Goal: Task Accomplishment & Management: Complete application form

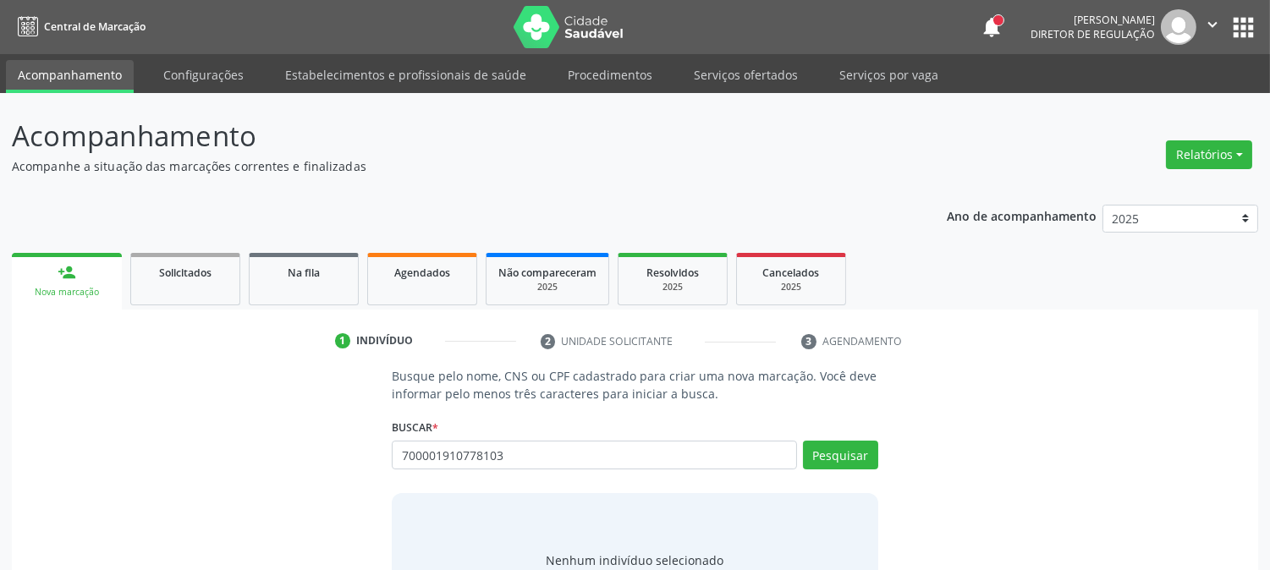
type input "700001910778103"
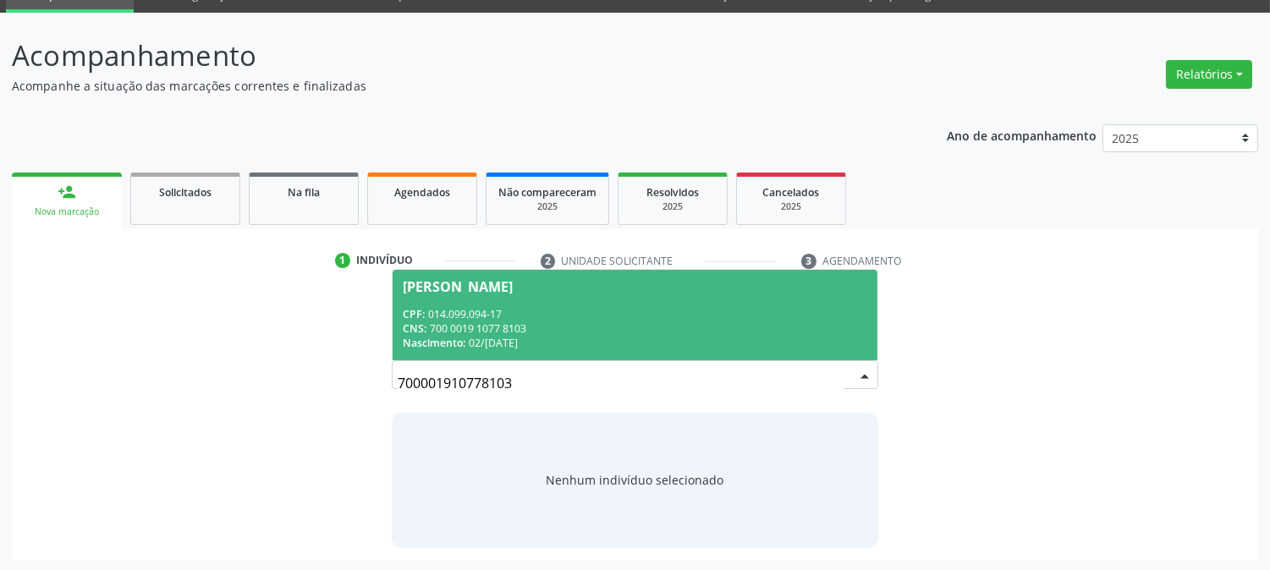
click at [719, 317] on div "CPF: 014.099.094-17" at bounding box center [635, 314] width 464 height 14
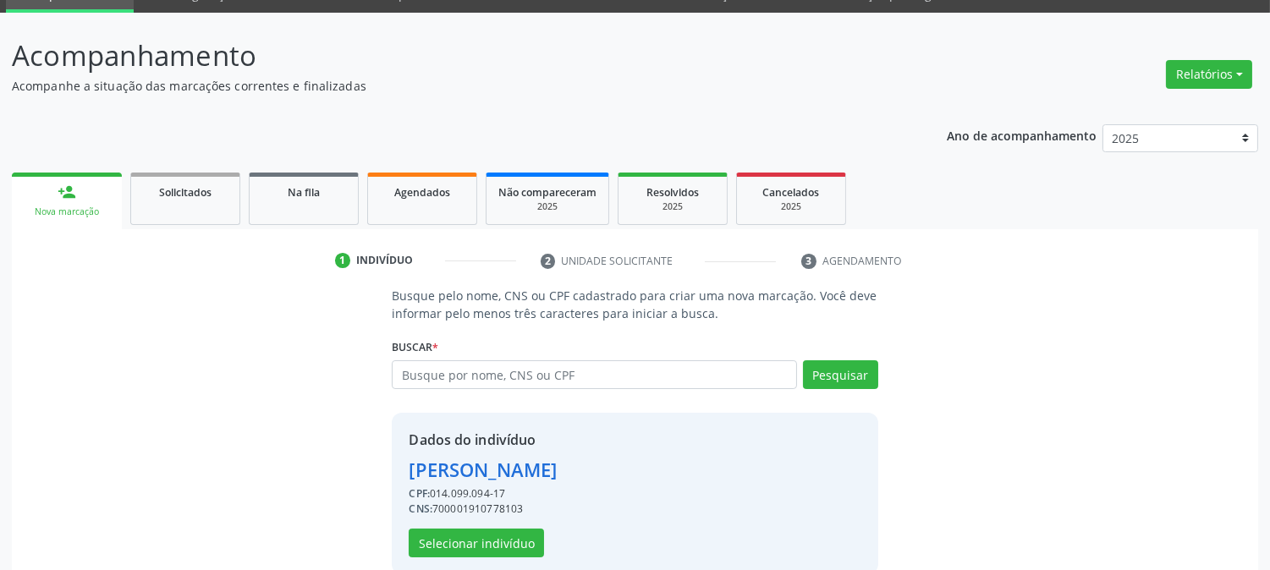
scroll to position [107, 0]
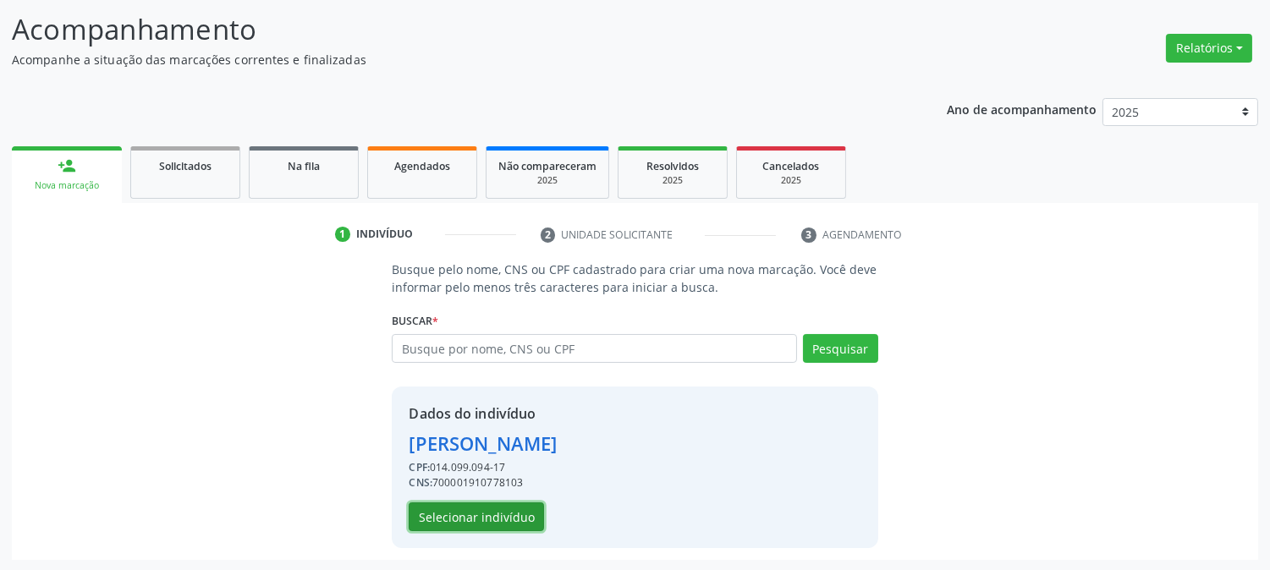
click at [527, 513] on button "Selecionar indivíduo" at bounding box center [476, 517] width 135 height 29
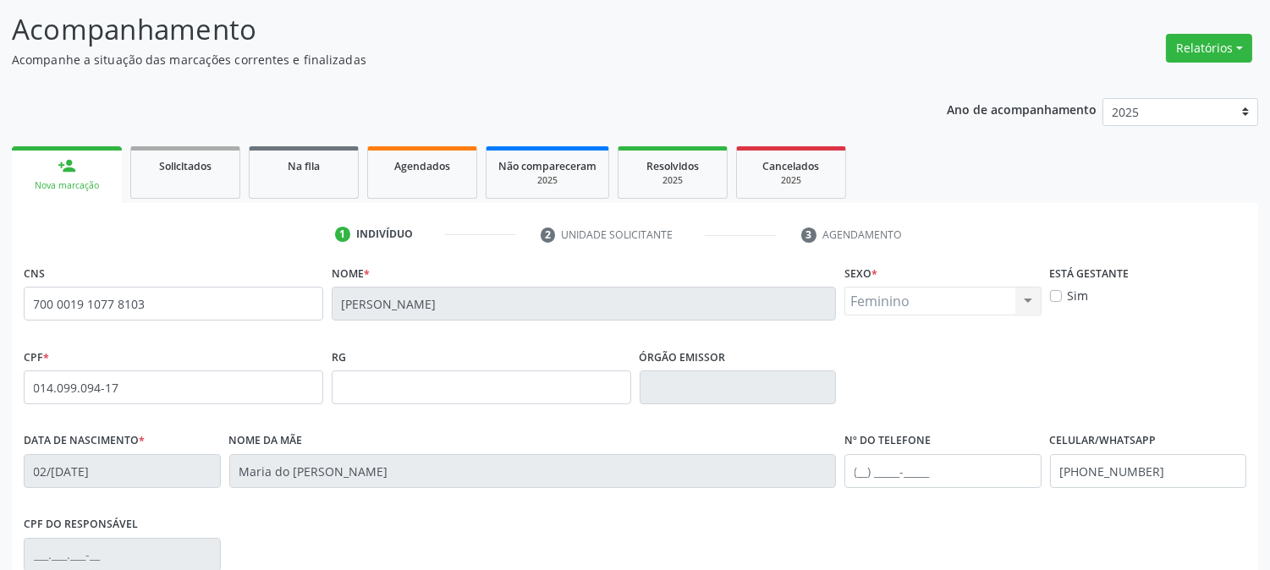
scroll to position [345, 0]
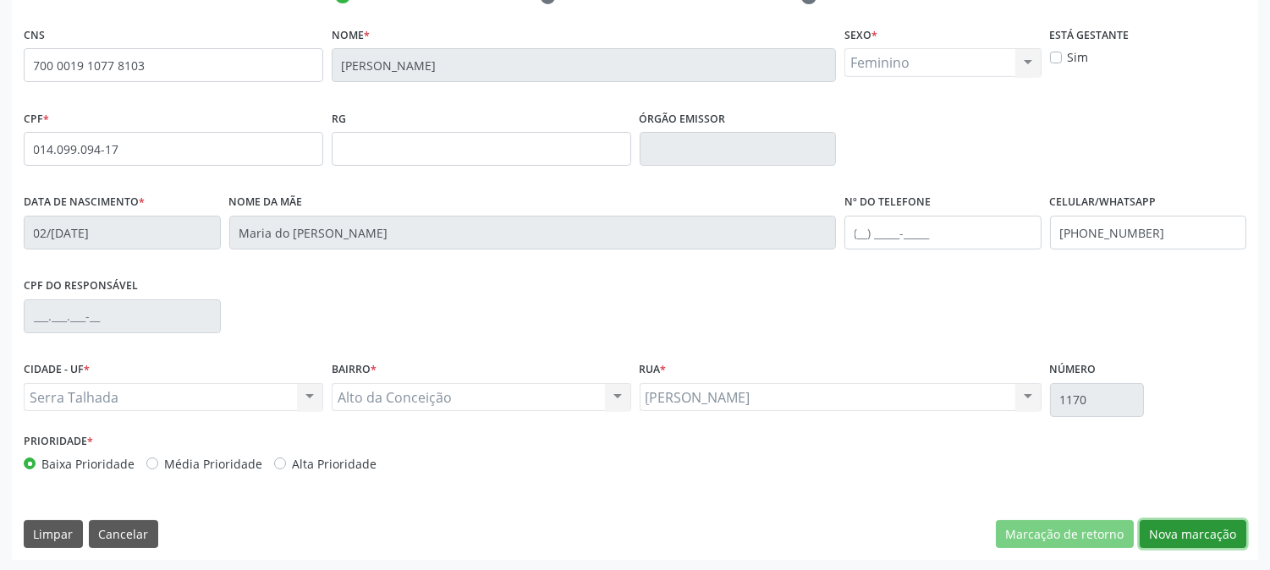
click at [1186, 529] on button "Nova marcação" at bounding box center [1193, 534] width 107 height 29
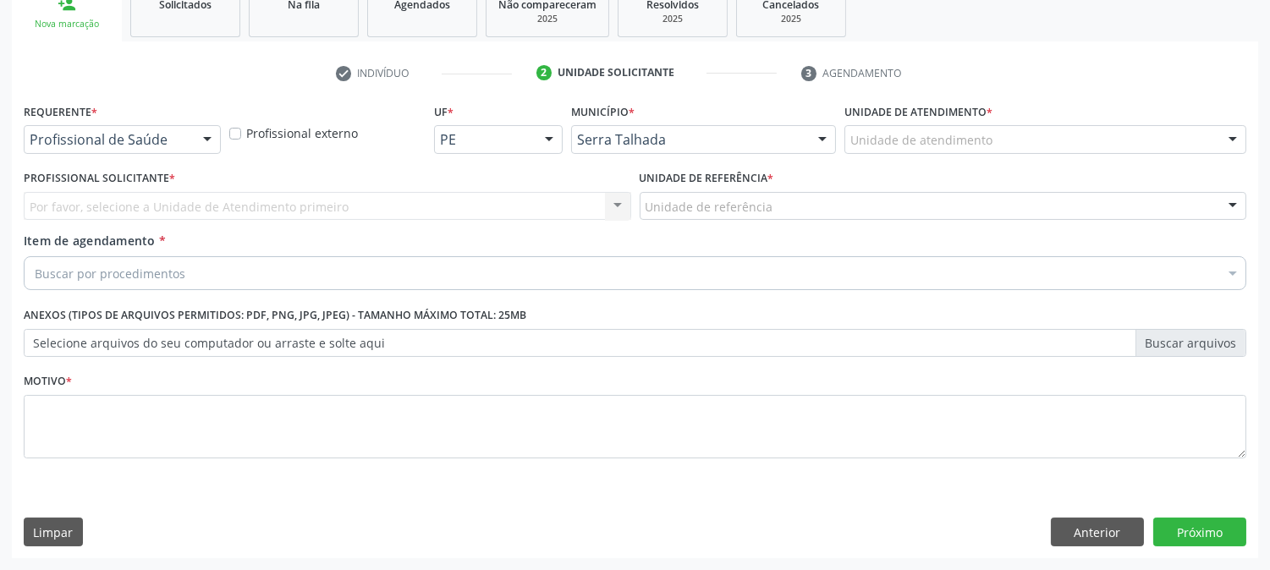
scroll to position [267, 0]
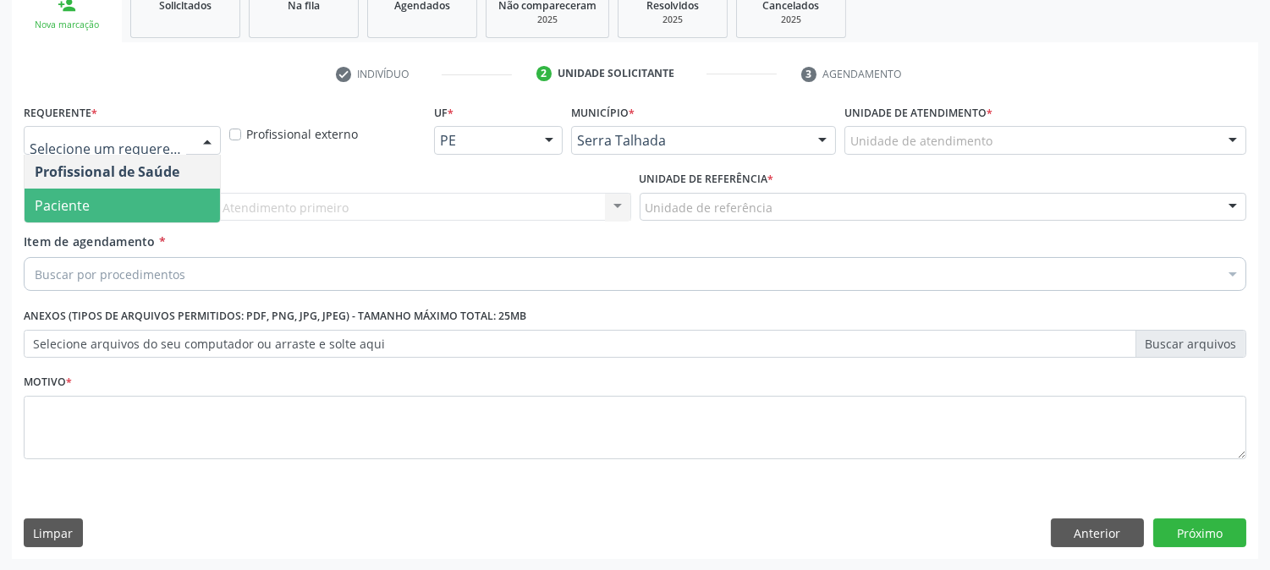
click at [168, 190] on span "Paciente" at bounding box center [122, 206] width 195 height 34
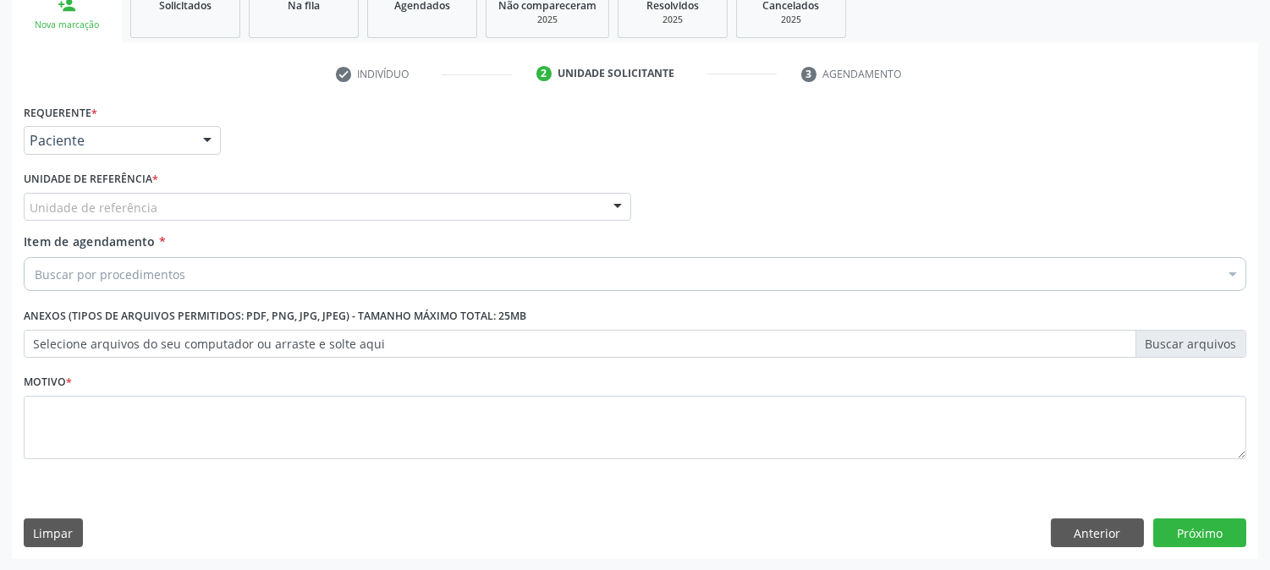
click at [170, 204] on div "Unidade de referência" at bounding box center [328, 207] width 608 height 29
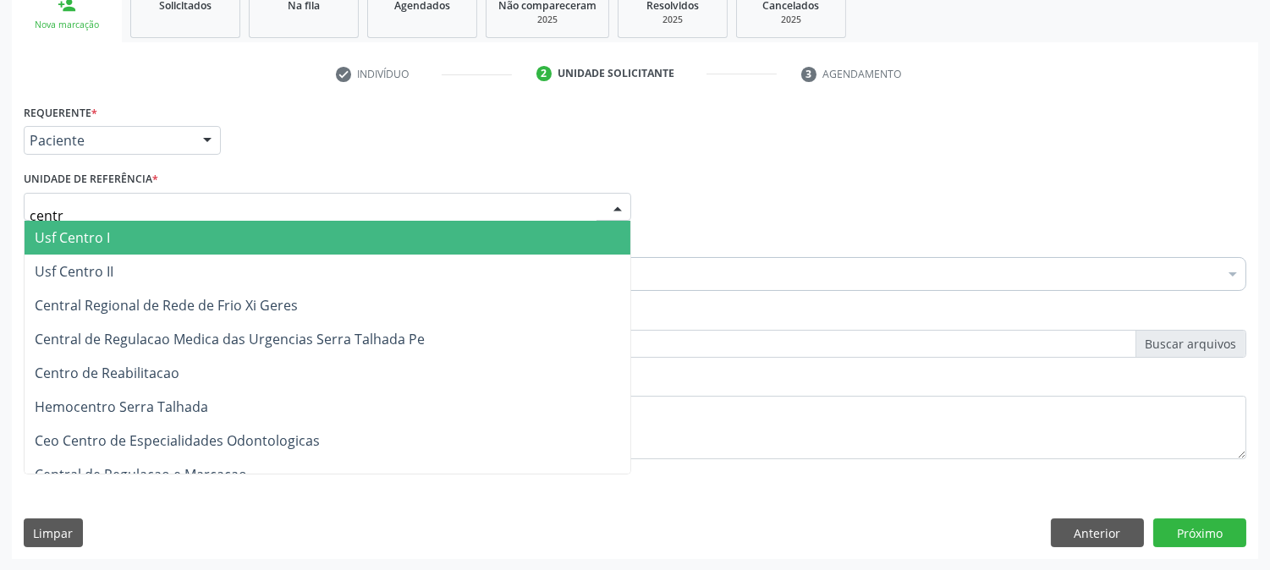
type input "centro"
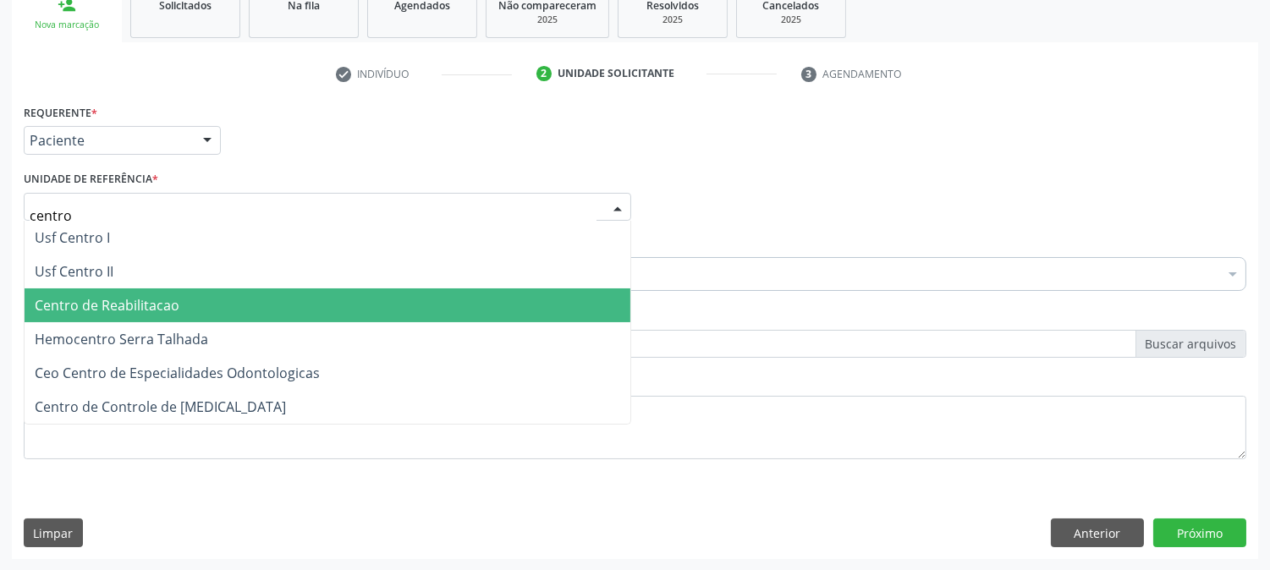
click at [170, 296] on span "Centro de Reabilitacao" at bounding box center [107, 305] width 145 height 19
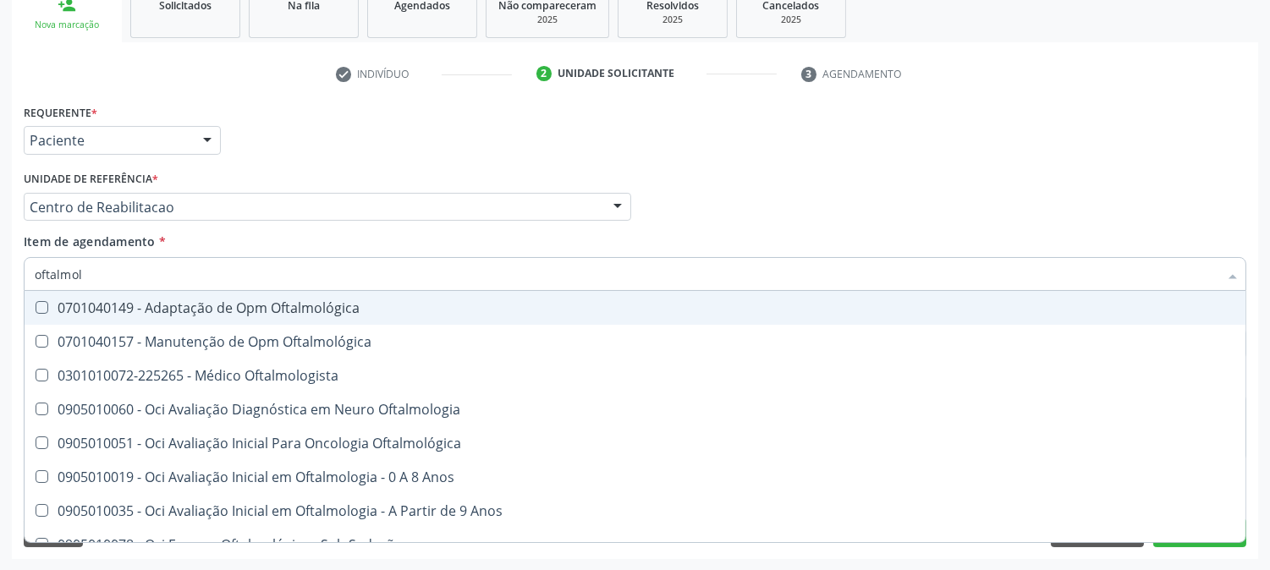
type input "oftalmolo"
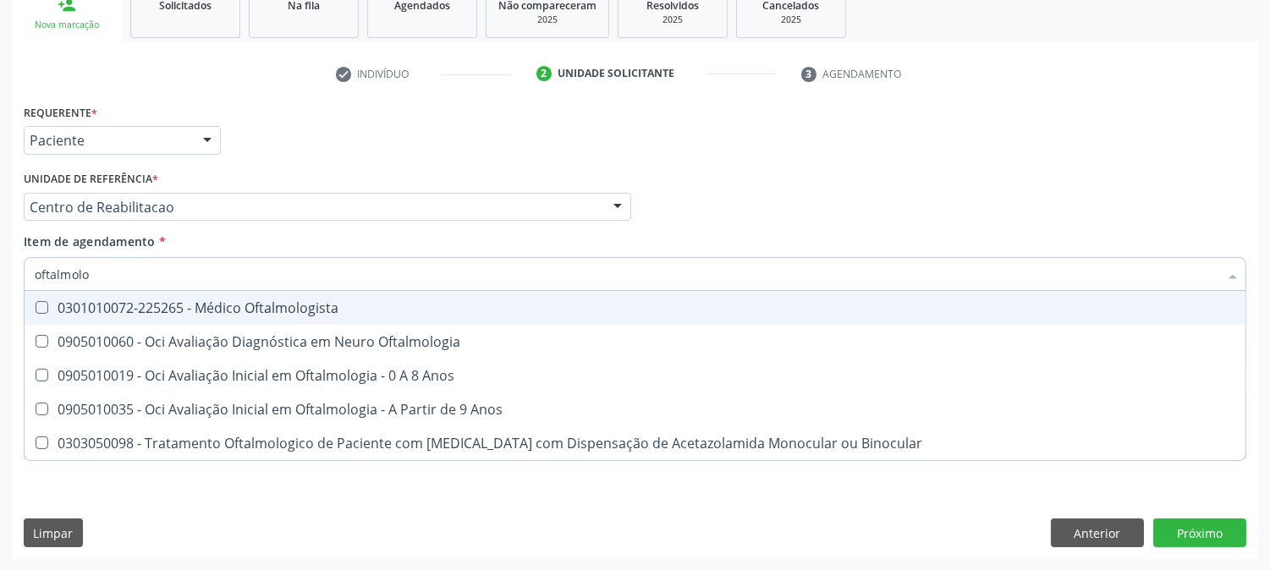
click at [153, 301] on div "0301010072-225265 - Médico Oftalmologista" at bounding box center [635, 308] width 1201 height 14
checkbox Oftalmologista "true"
click at [0, 278] on div "Acompanhamento Acompanhe a situação das marcações correntes e finalizadas Relat…" at bounding box center [635, 199] width 1270 height 746
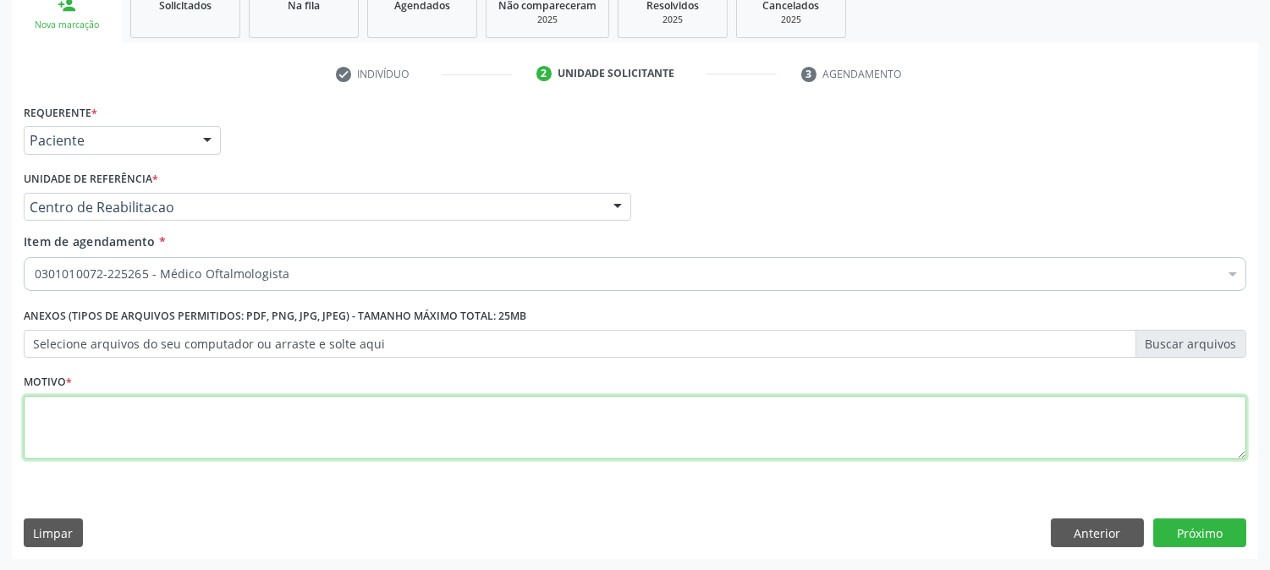
click at [447, 410] on textarea at bounding box center [635, 428] width 1223 height 64
type textarea "."
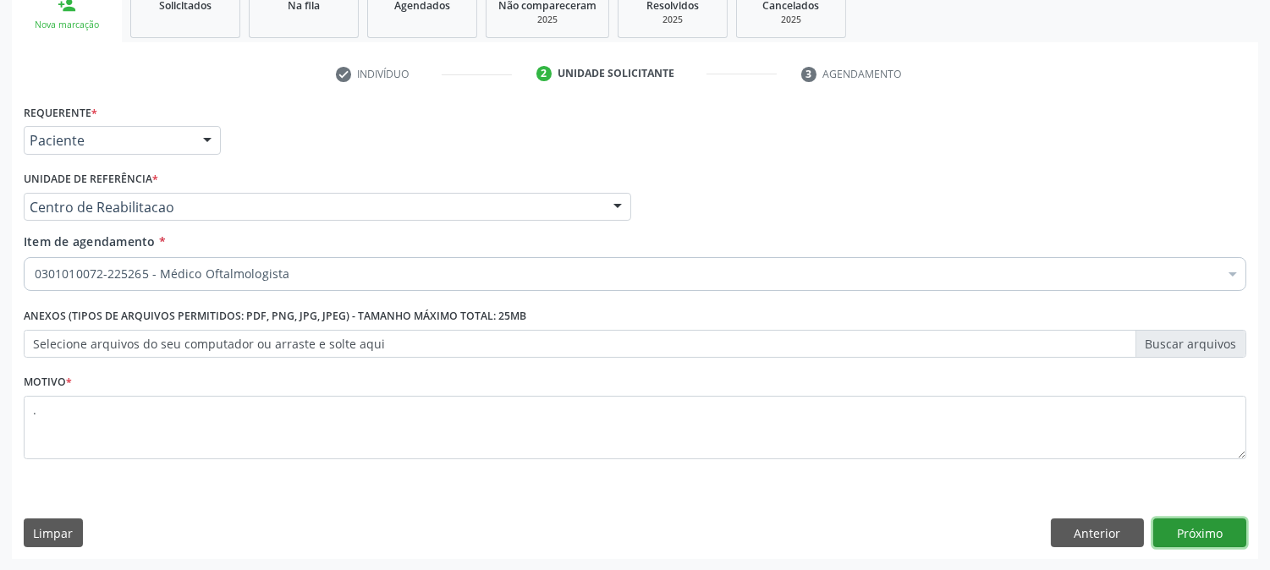
click at [1198, 527] on button "Próximo" at bounding box center [1199, 533] width 93 height 29
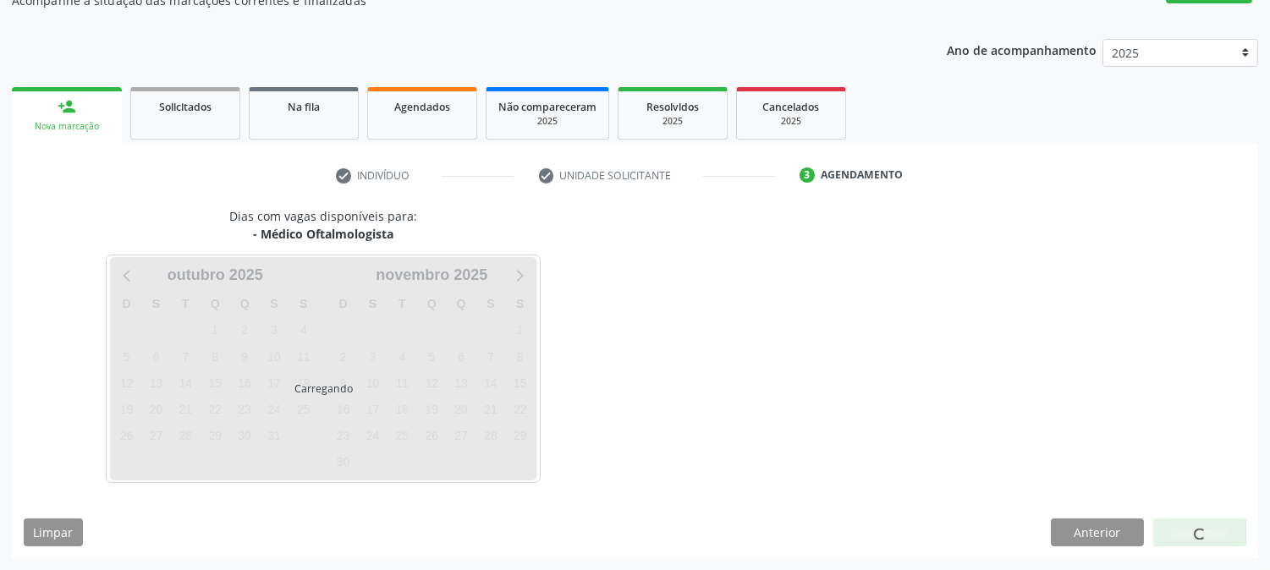
scroll to position [165, 0]
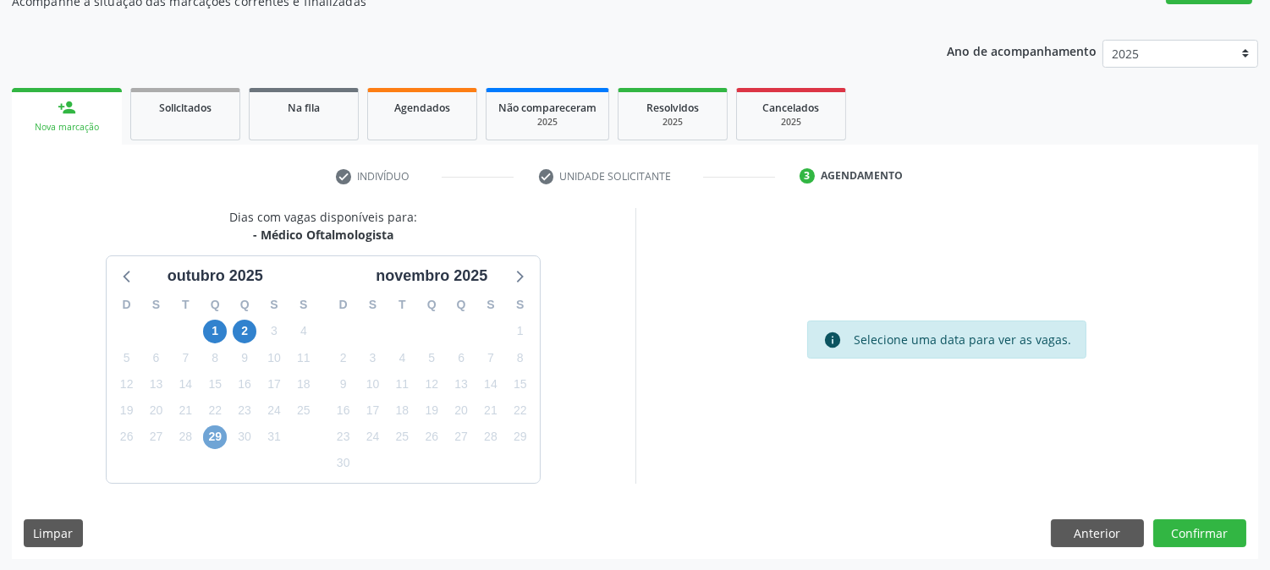
click at [215, 442] on span "29" at bounding box center [215, 438] width 24 height 24
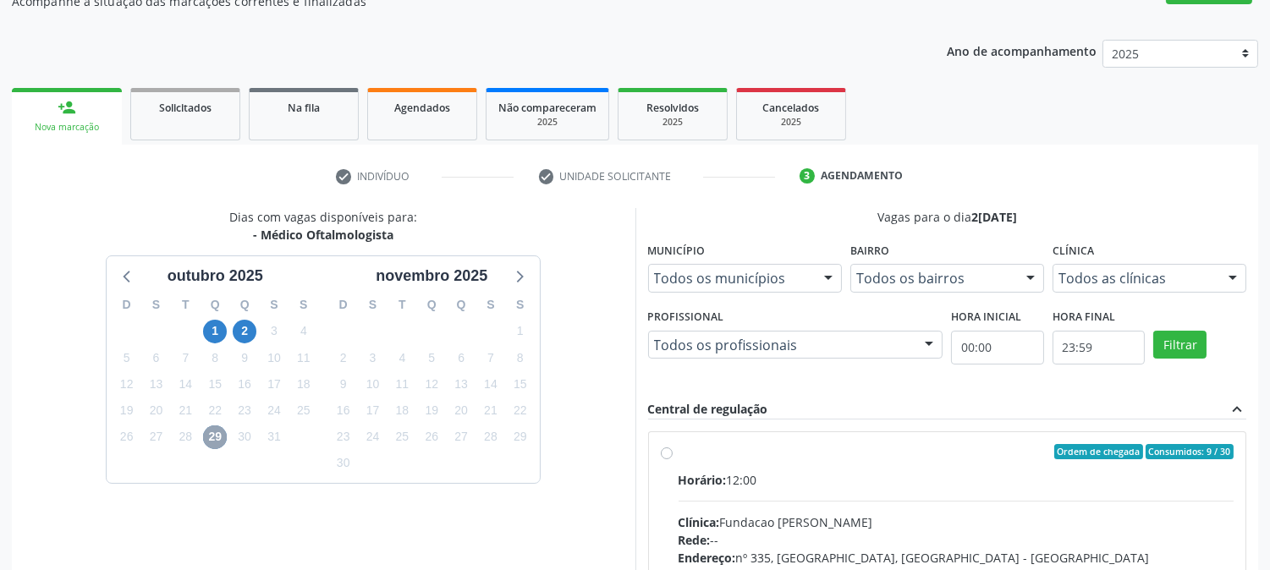
scroll to position [410, 0]
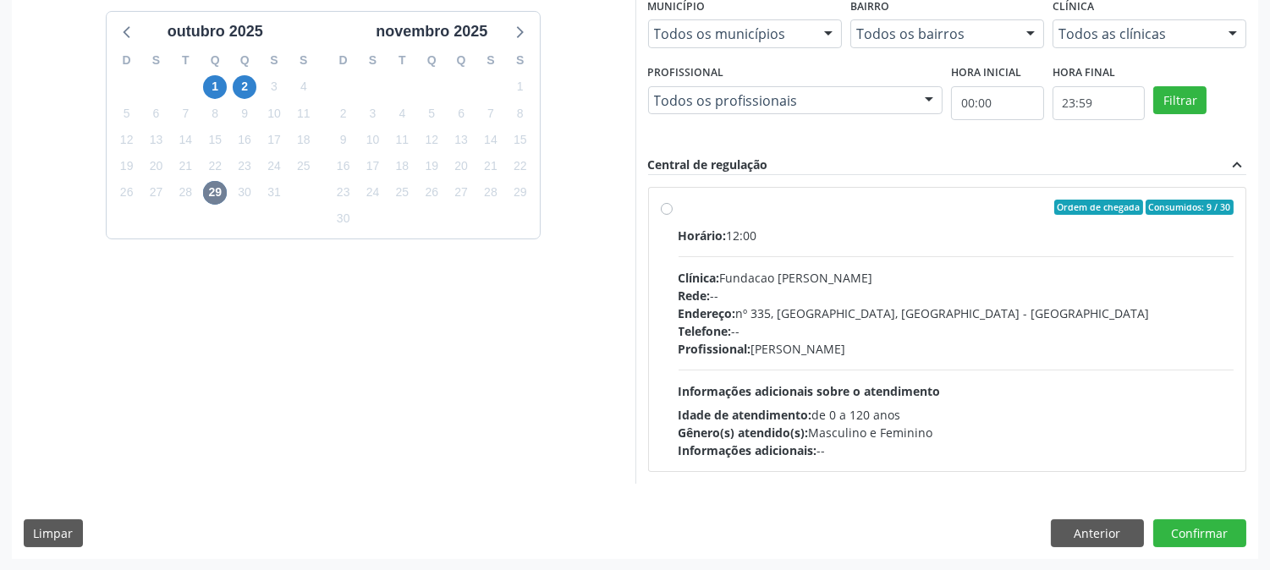
click at [863, 360] on div "Horário: 12:00 Clínica: Fundacao [PERSON_NAME] Rede: -- Endereço: [STREET_ADDRE…" at bounding box center [957, 343] width 556 height 233
click at [673, 215] on input "Ordem de chegada Consumidos: 9 / 30 Horário: 12:00 Clínica: Fundacao [PERSON_NA…" at bounding box center [667, 207] width 12 height 15
radio input "true"
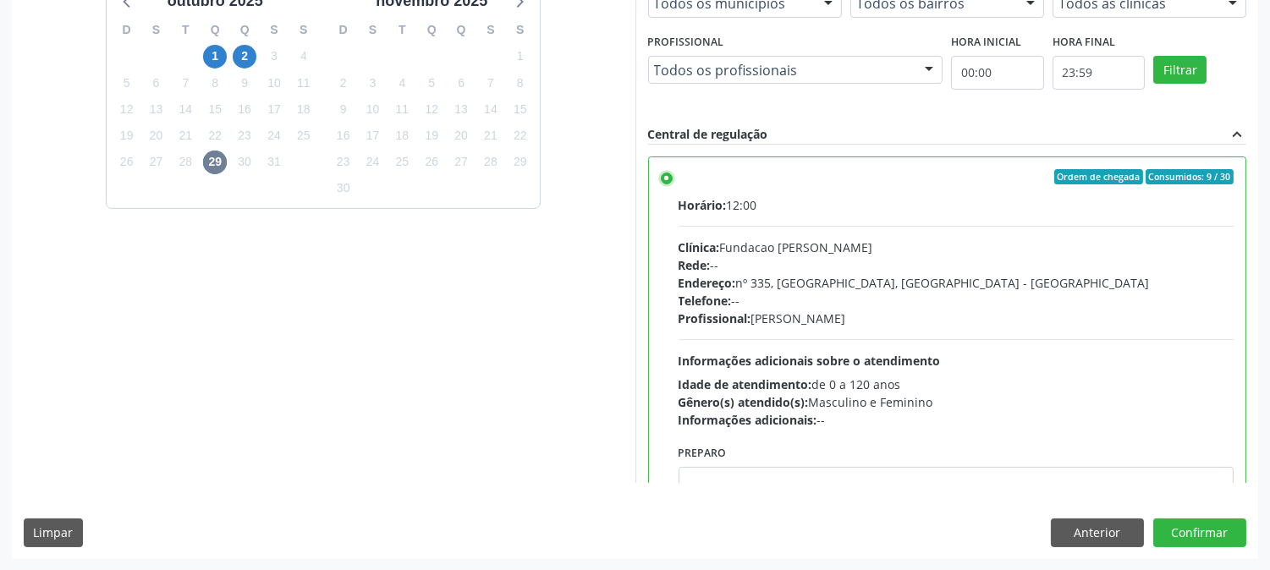
scroll to position [83, 0]
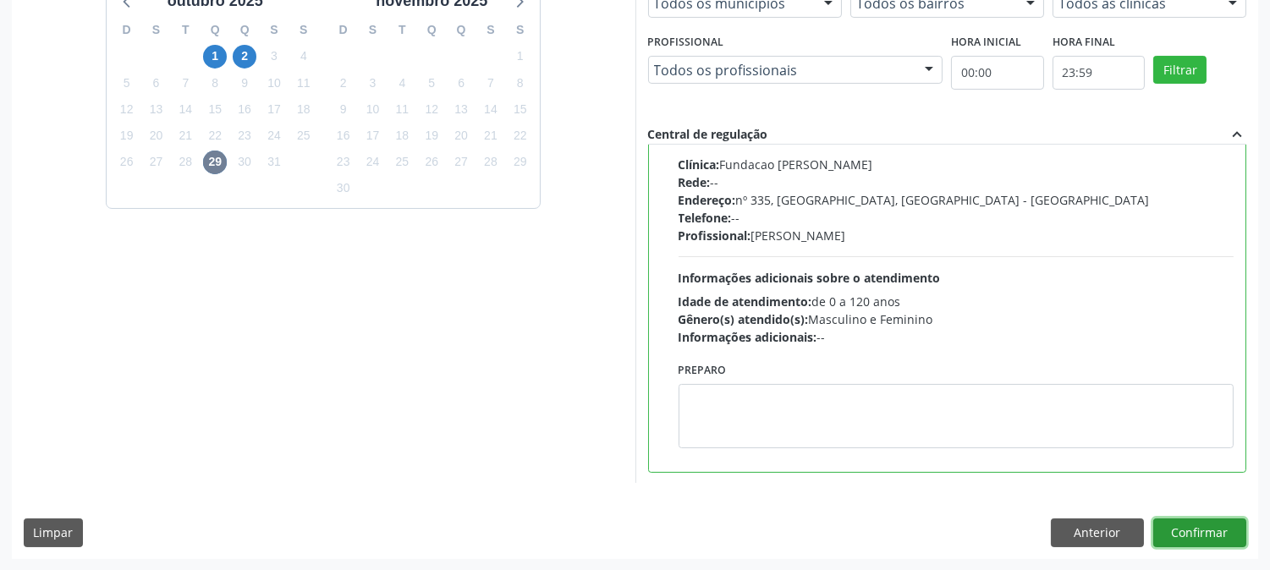
click at [1190, 531] on button "Confirmar" at bounding box center [1199, 533] width 93 height 29
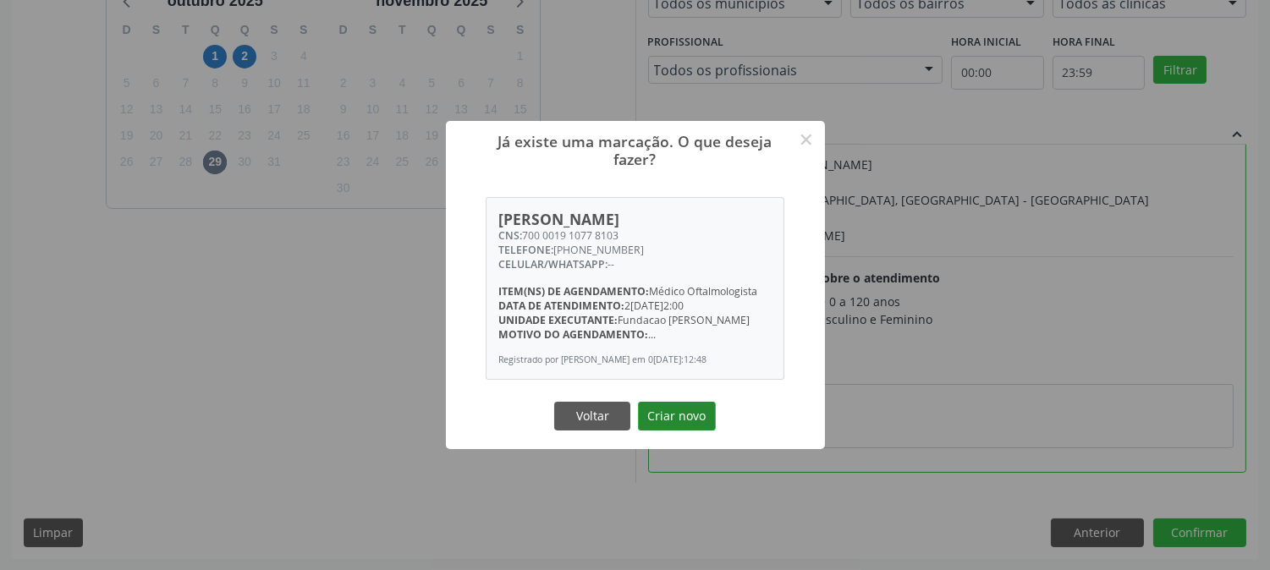
click at [677, 417] on button "Criar novo" at bounding box center [677, 416] width 78 height 29
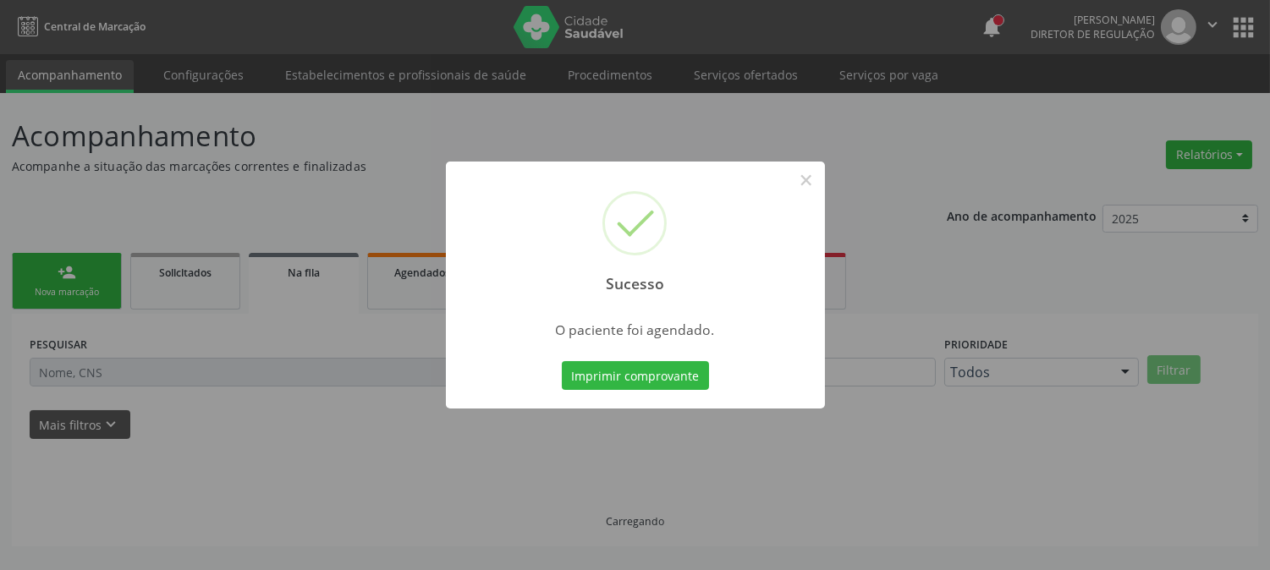
scroll to position [0, 0]
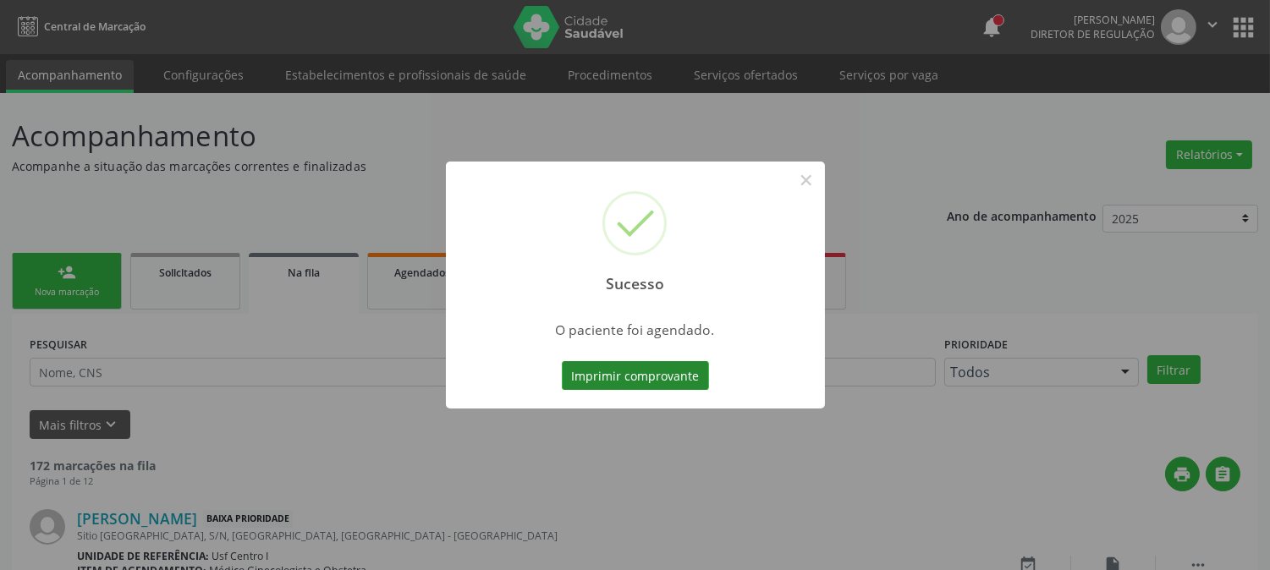
click at [671, 366] on button "Imprimir comprovante" at bounding box center [635, 375] width 147 height 29
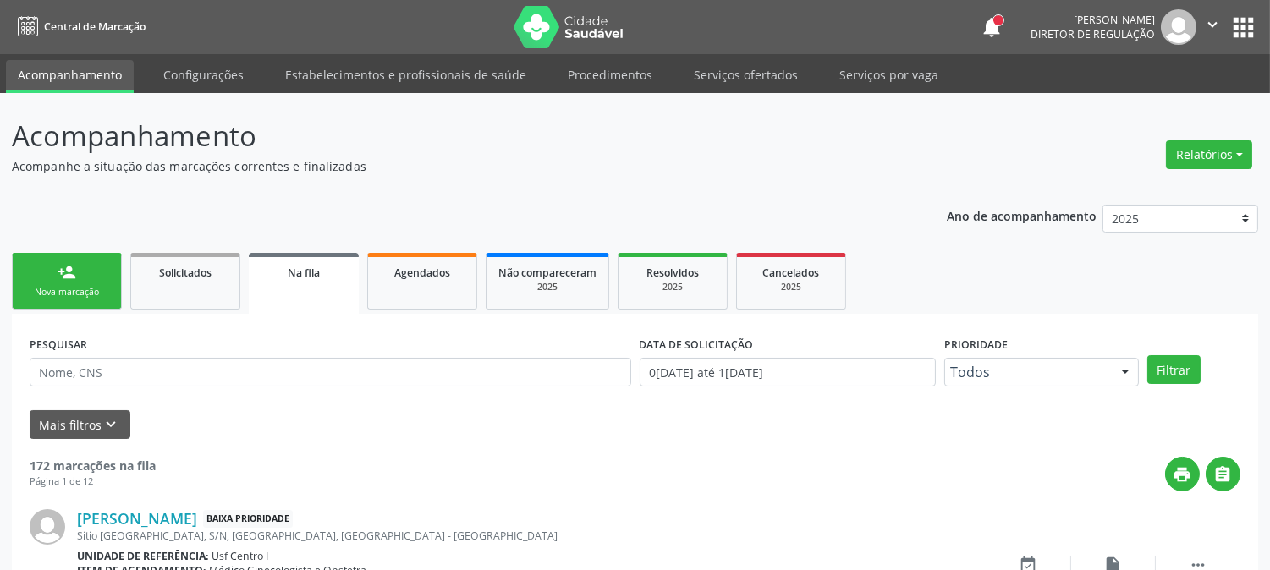
click at [100, 283] on link "person_add Nova marcação" at bounding box center [67, 281] width 110 height 57
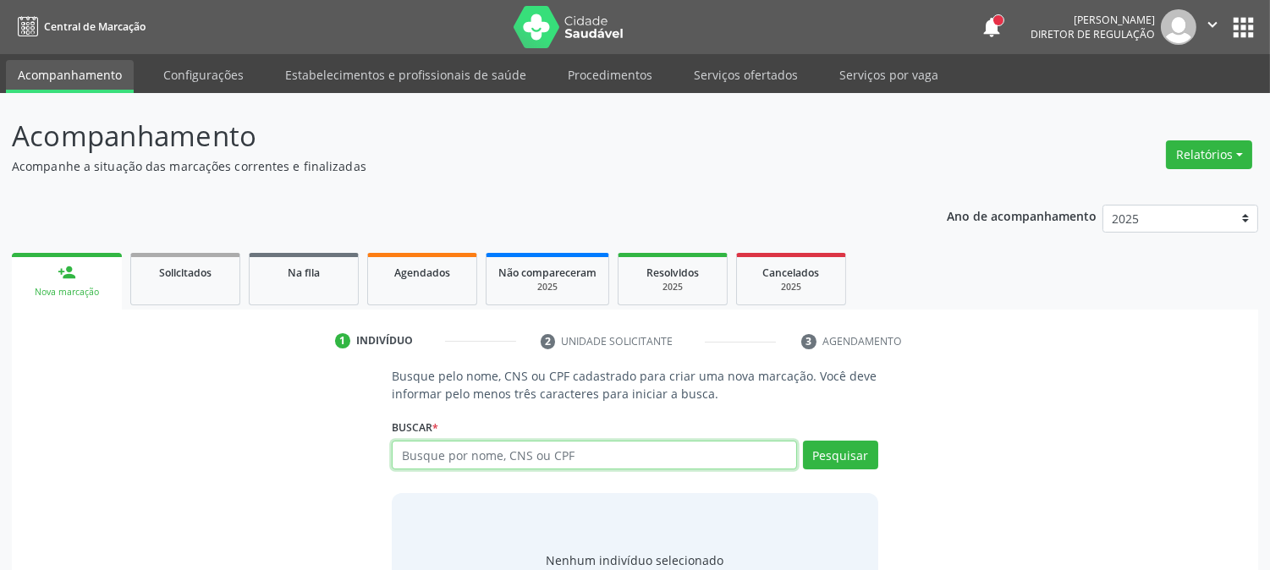
click at [461, 446] on input "text" at bounding box center [594, 455] width 405 height 29
type input "898003414632189"
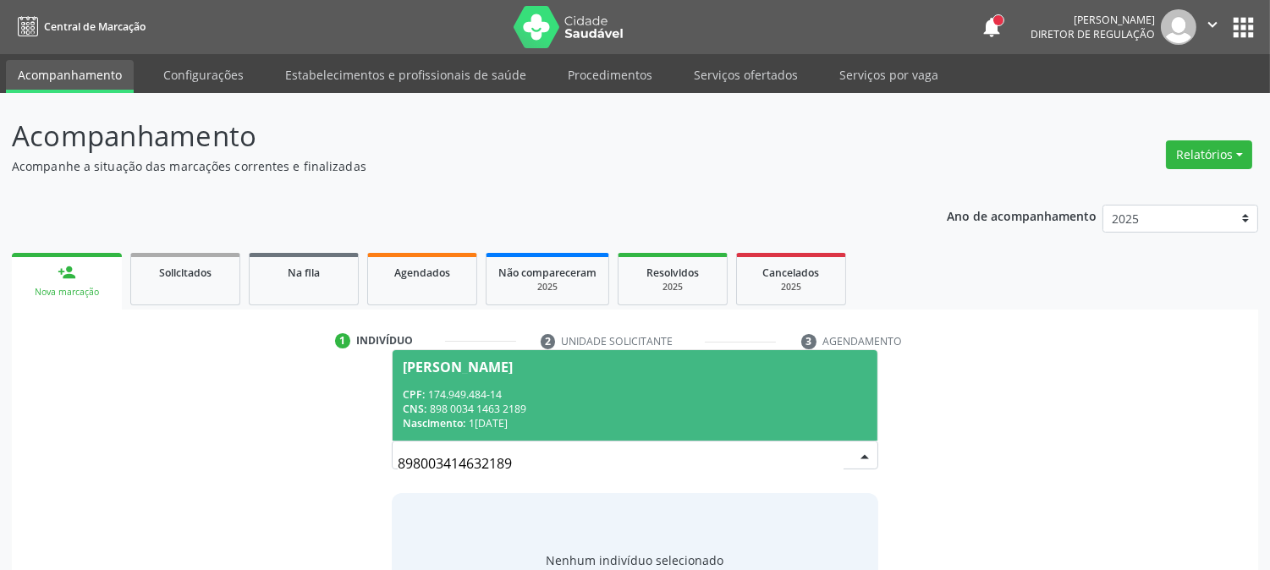
click at [497, 396] on div "CPF: 174.949.484-14" at bounding box center [635, 395] width 464 height 14
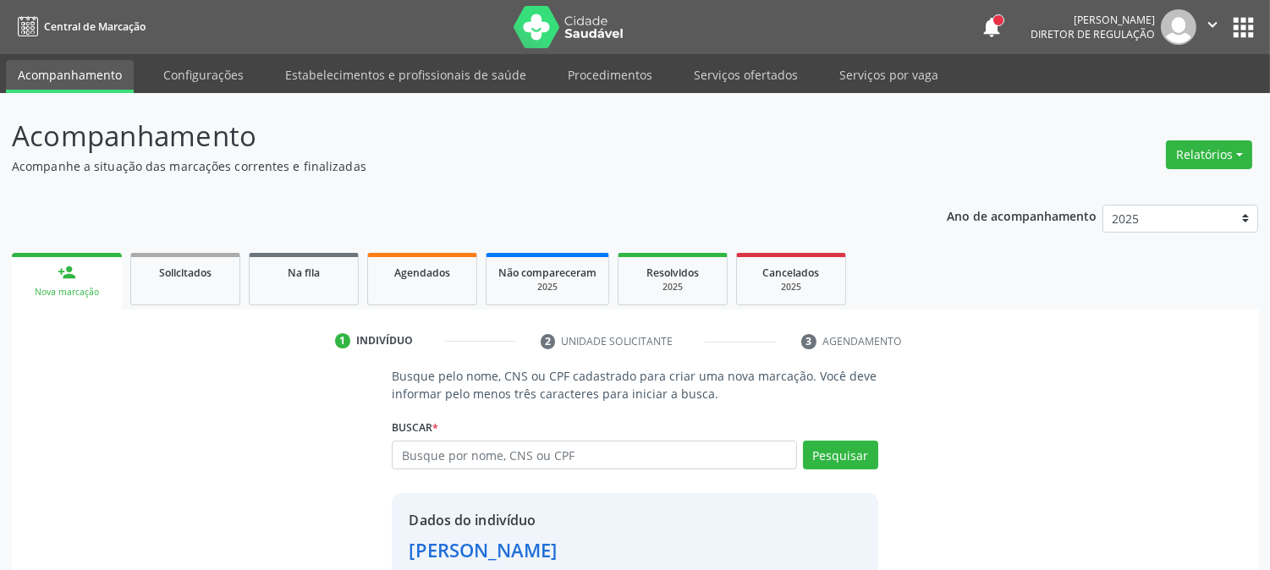
scroll to position [107, 0]
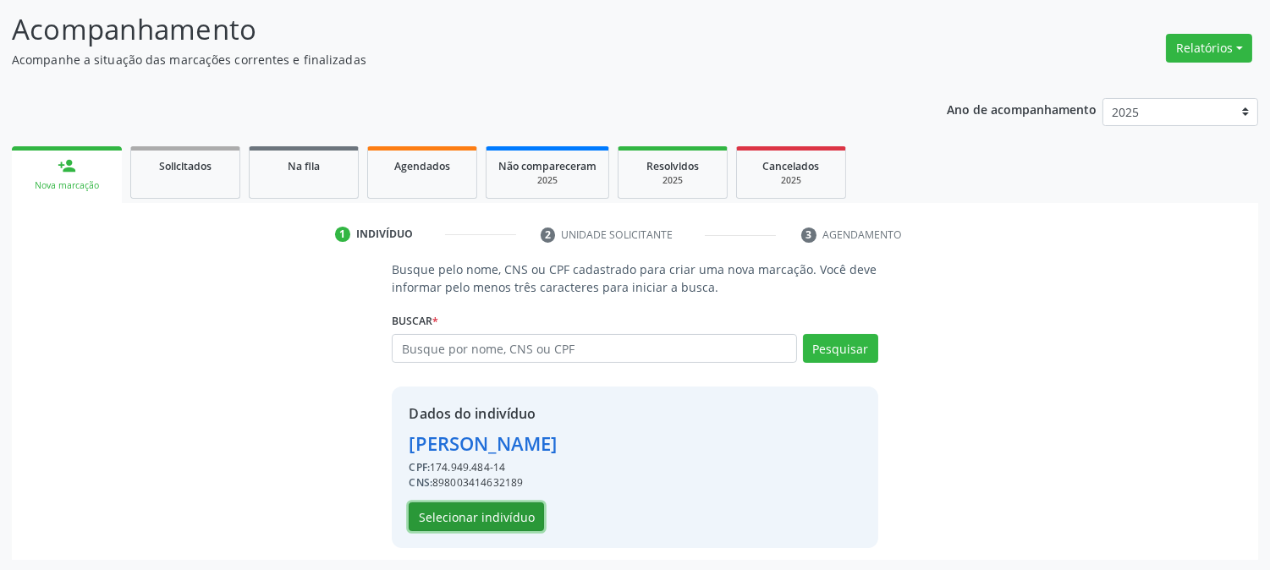
click at [438, 504] on button "Selecionar indivíduo" at bounding box center [476, 517] width 135 height 29
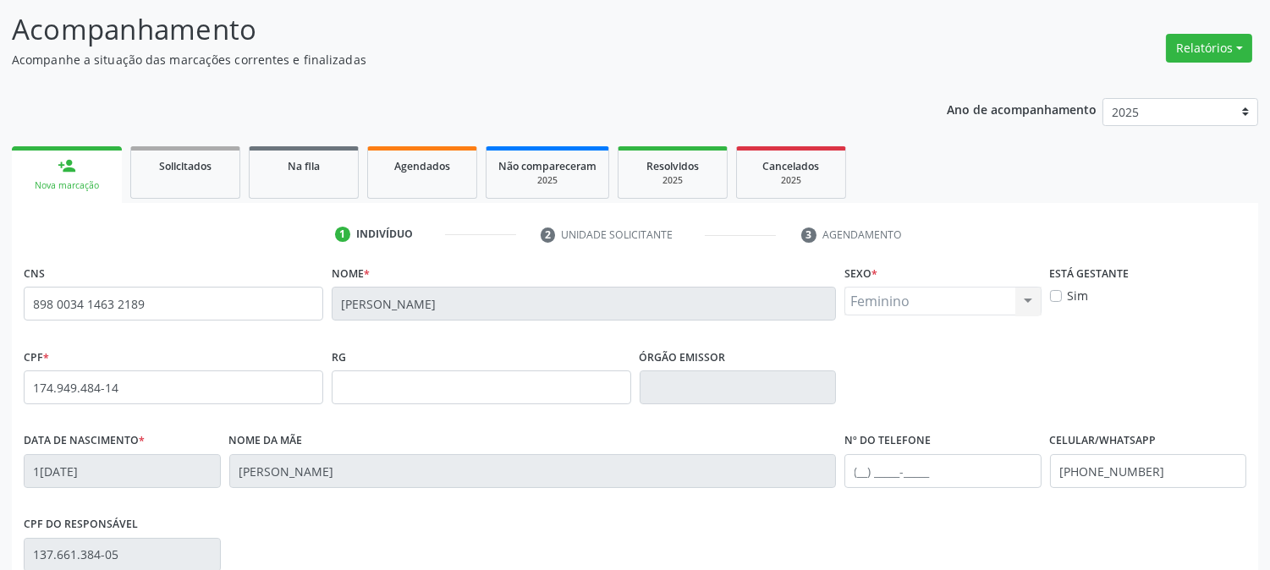
scroll to position [345, 0]
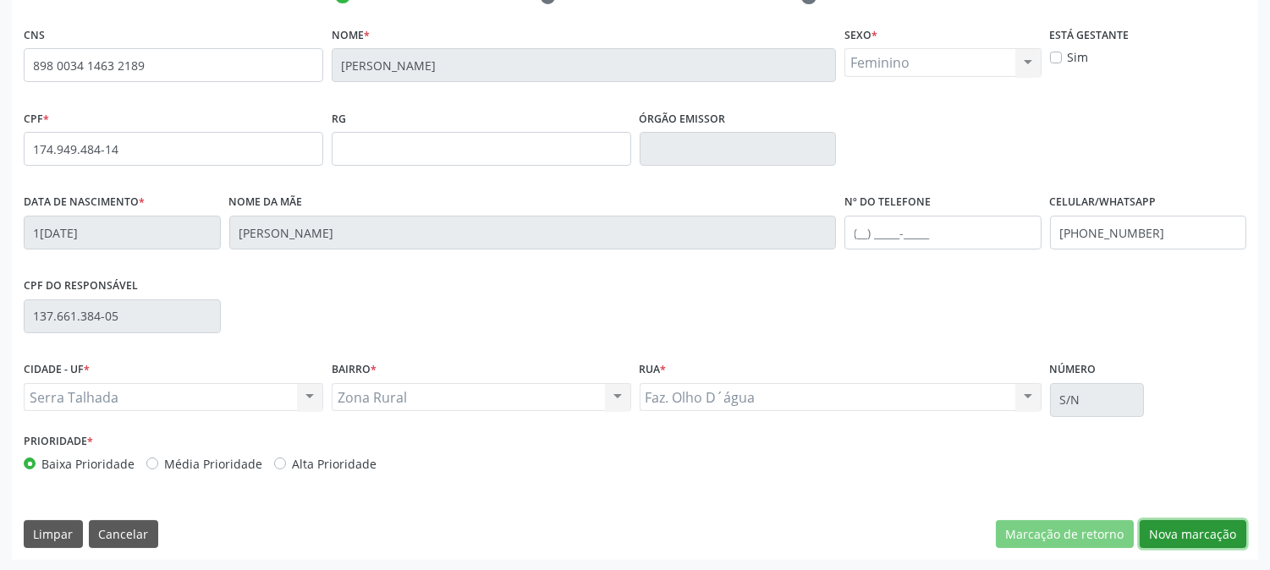
click at [1178, 523] on button "Nova marcação" at bounding box center [1193, 534] width 107 height 29
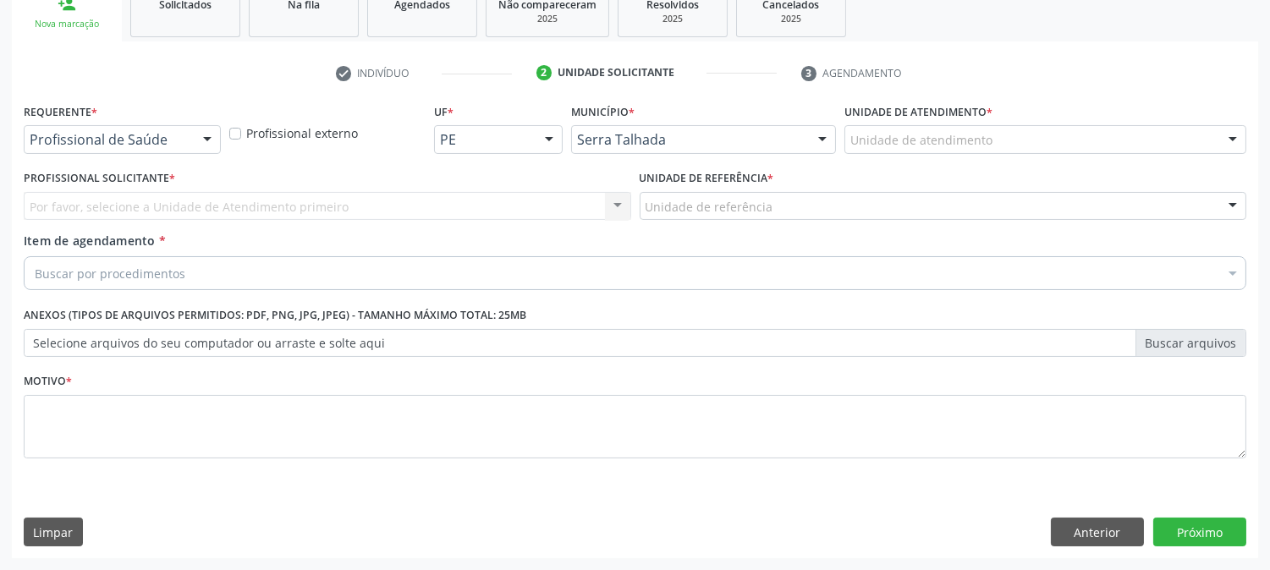
scroll to position [267, 0]
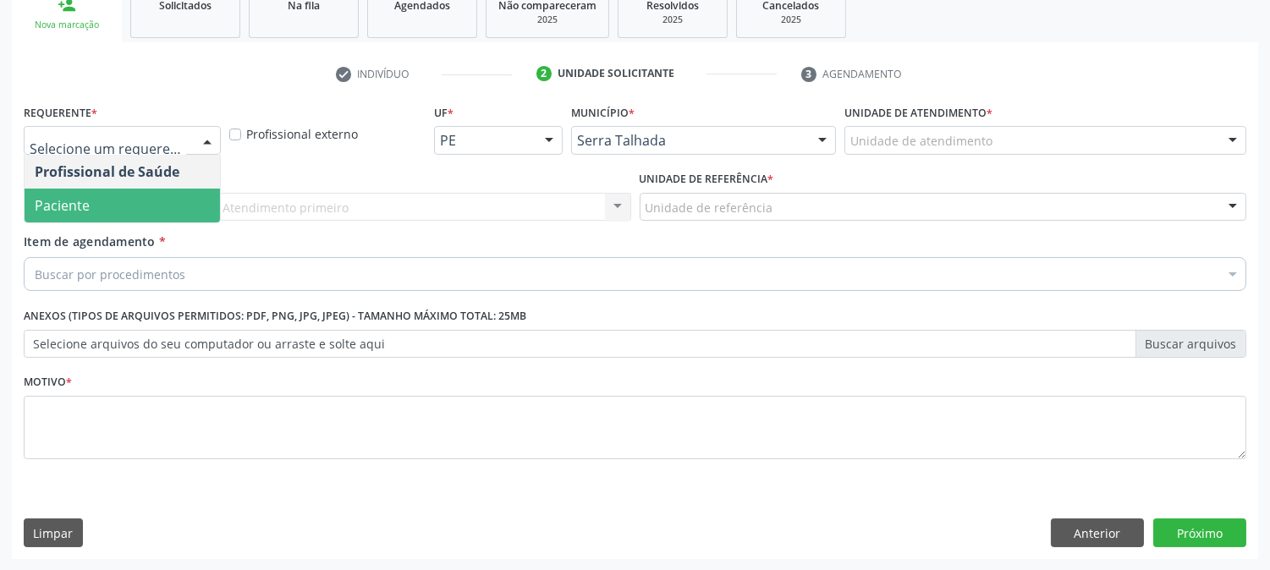
click at [108, 195] on span "Paciente" at bounding box center [122, 206] width 195 height 34
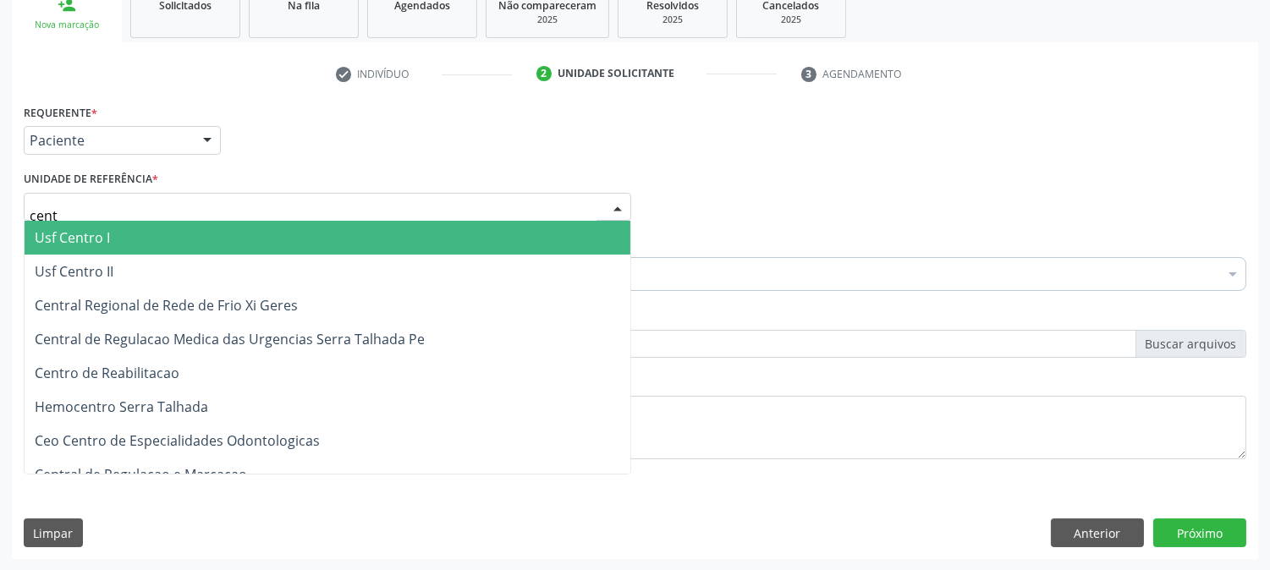
type input "centr"
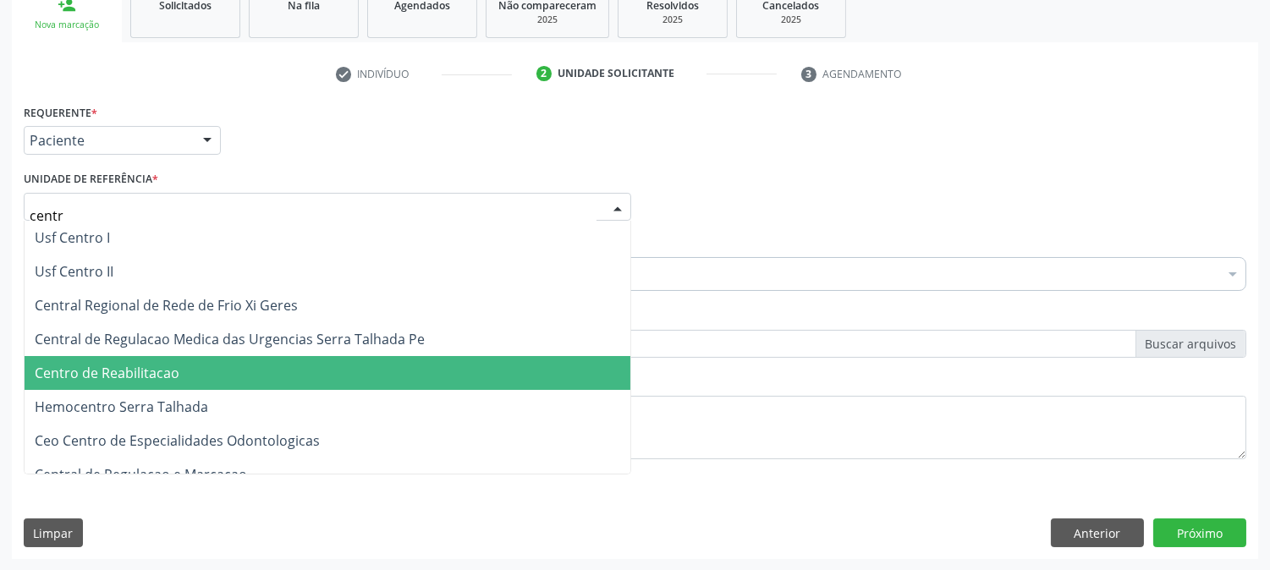
click at [124, 375] on span "Centro de Reabilitacao" at bounding box center [107, 373] width 145 height 19
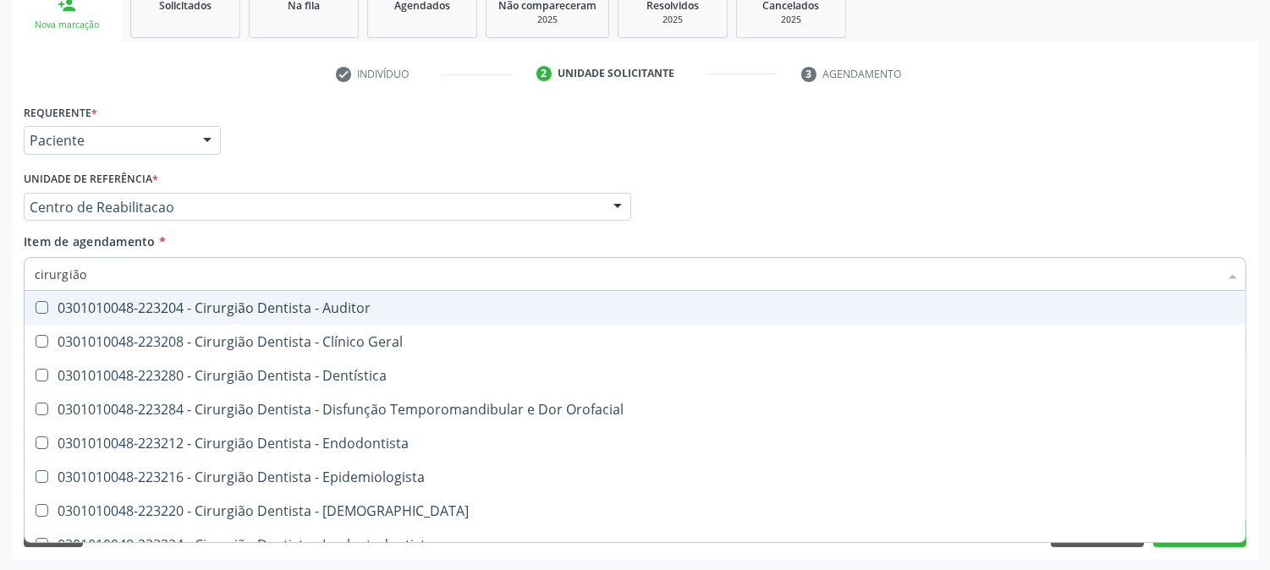
type input "cirurgião g"
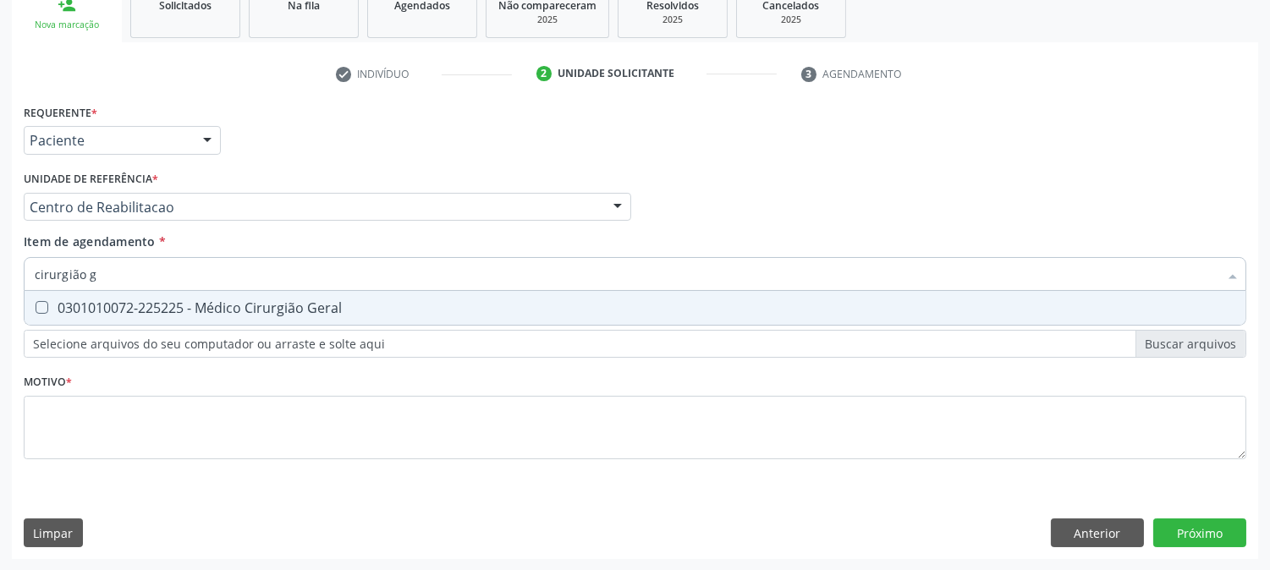
click at [203, 296] on span "0301010072-225225 - Médico Cirurgião Geral" at bounding box center [635, 308] width 1221 height 34
checkbox Geral "true"
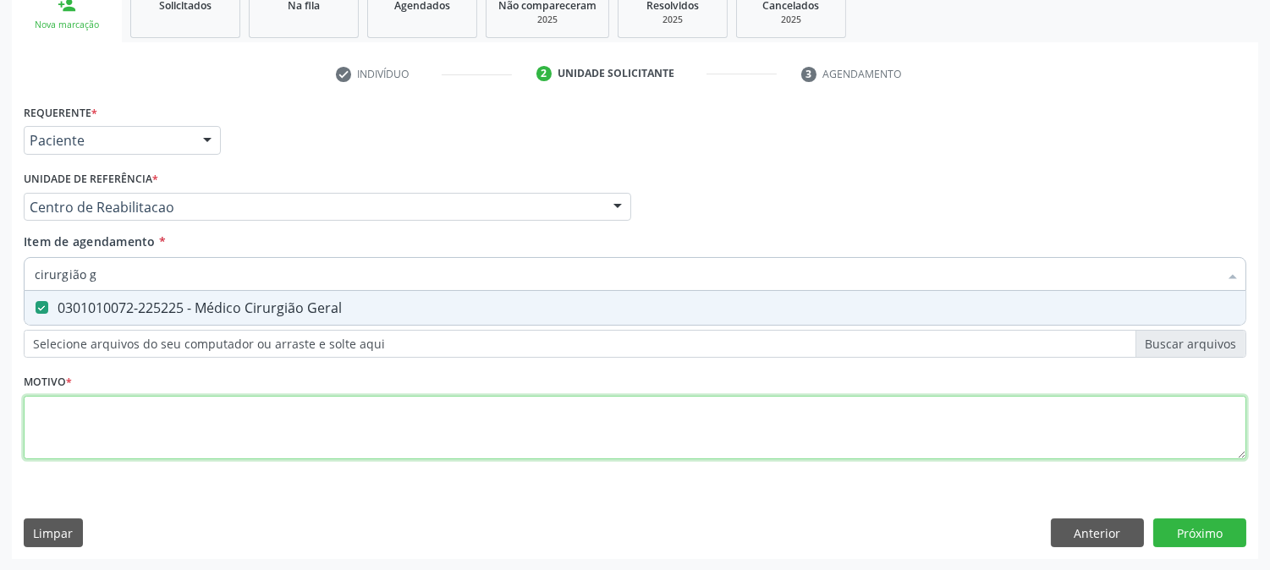
click at [142, 408] on div "Requerente * Paciente Profissional de Saúde Paciente Nenhum resultado encontrad…" at bounding box center [635, 291] width 1223 height 383
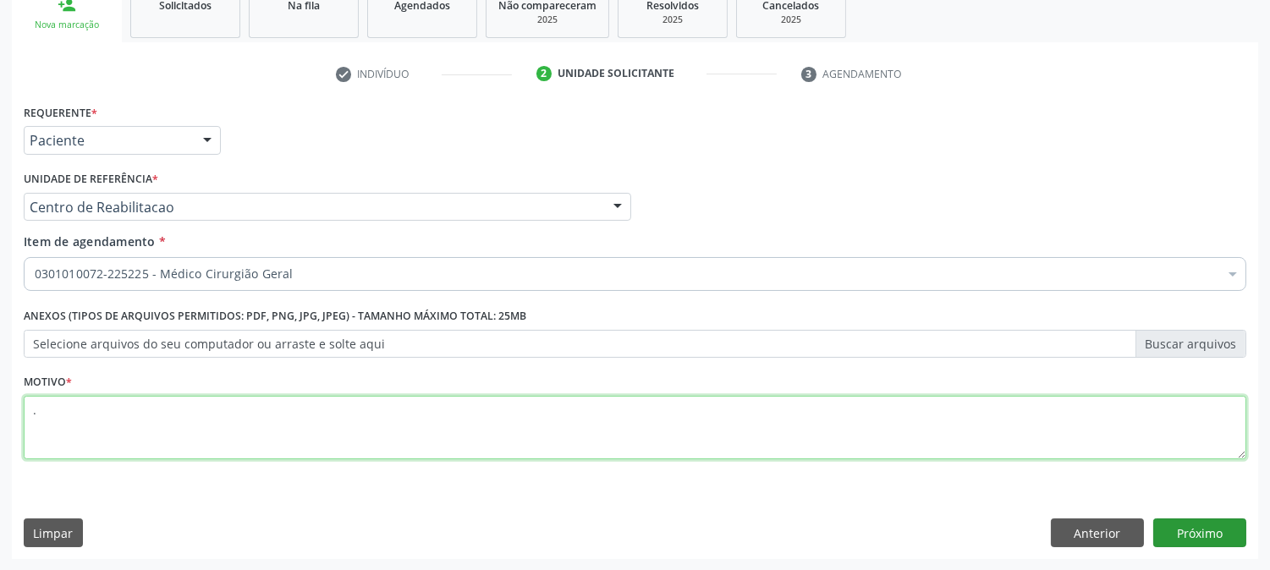
type textarea "."
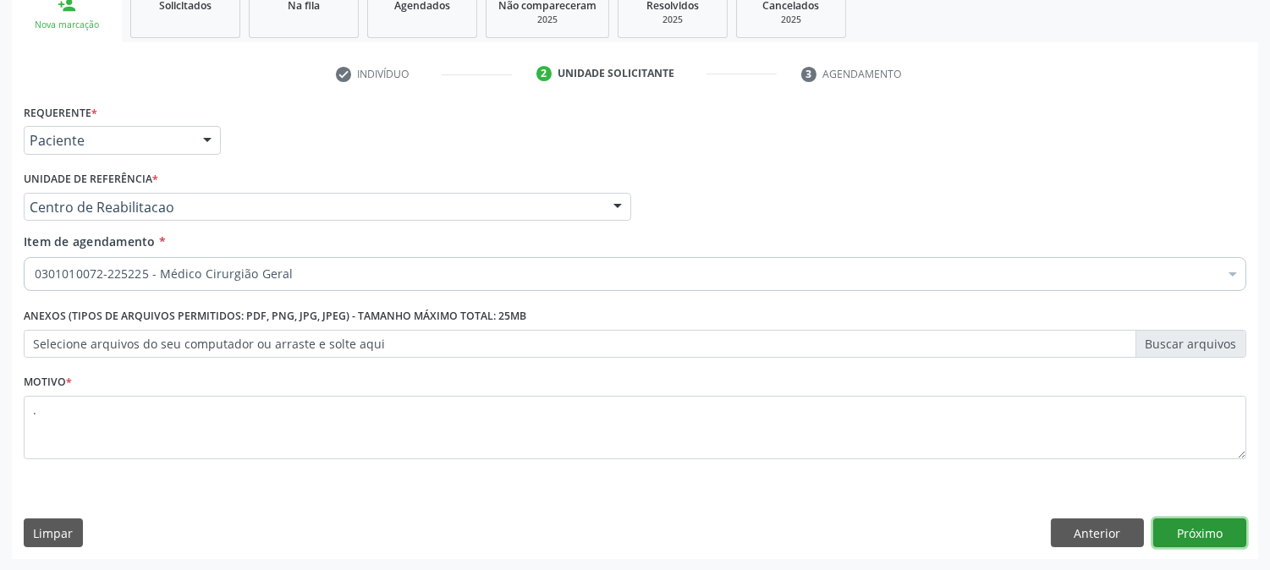
click at [1224, 522] on button "Próximo" at bounding box center [1199, 533] width 93 height 29
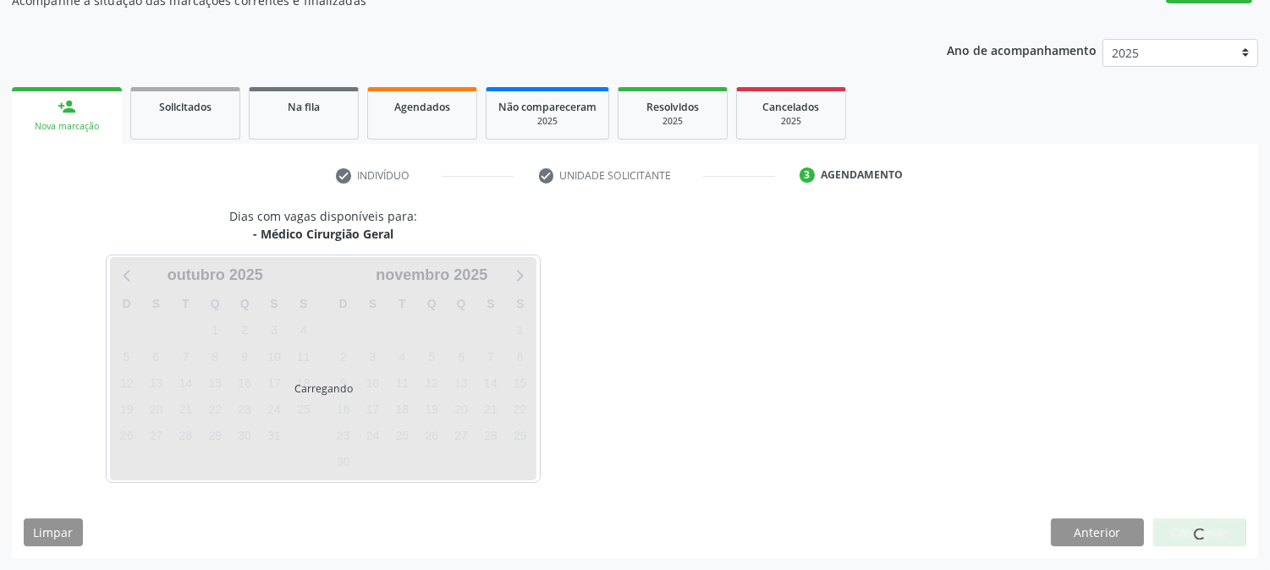
scroll to position [165, 0]
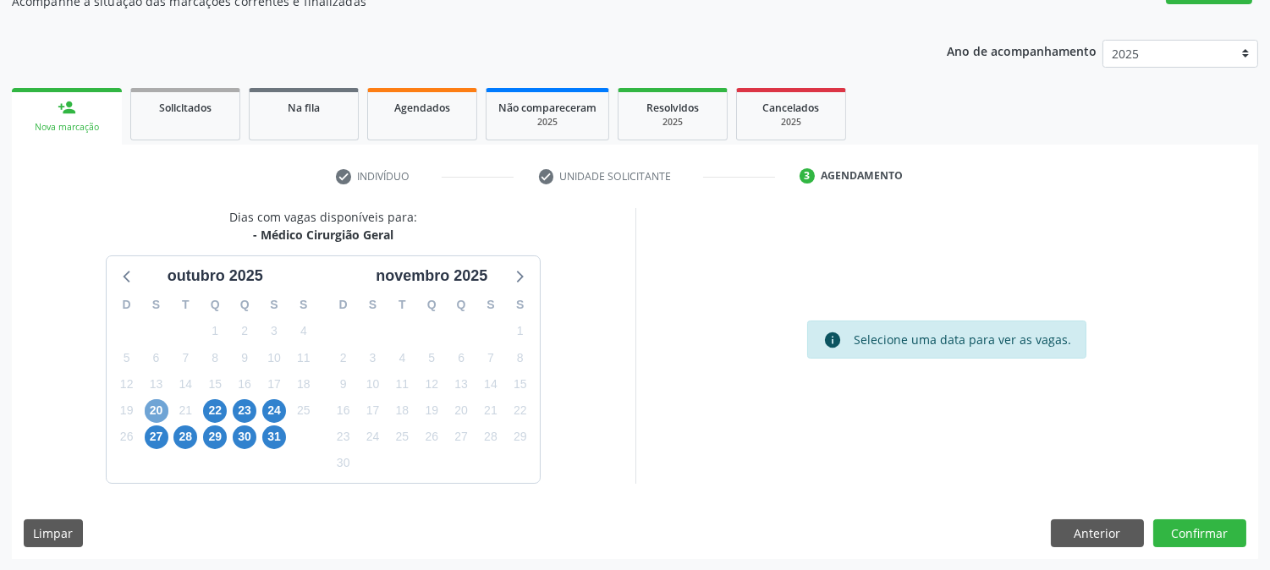
click at [155, 416] on span "20" at bounding box center [157, 411] width 24 height 24
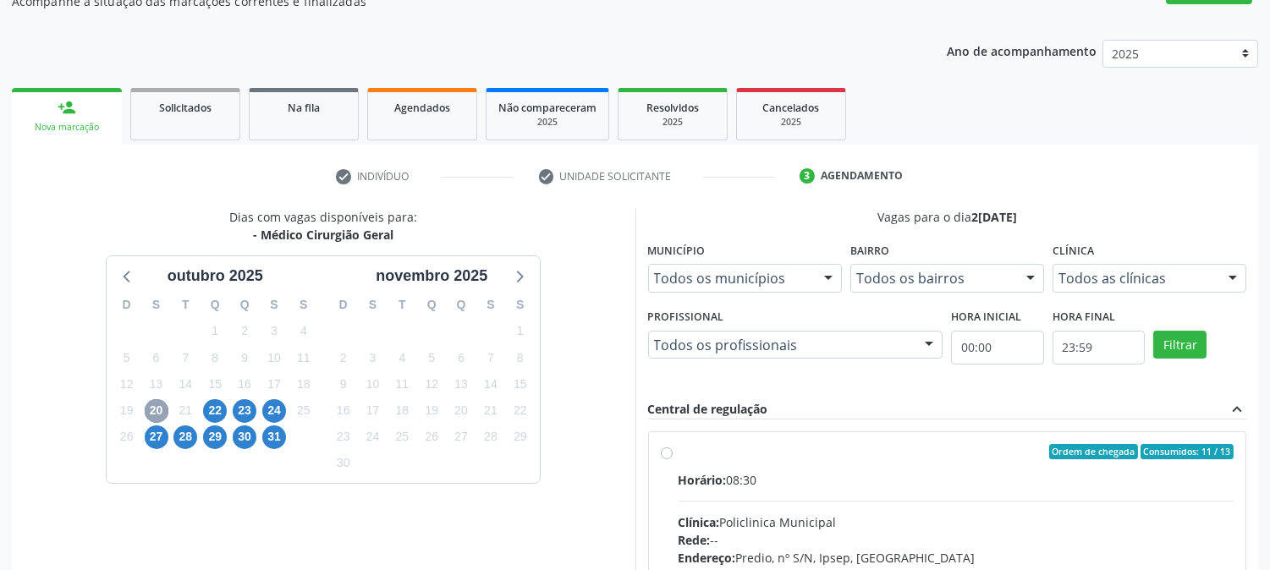
scroll to position [410, 0]
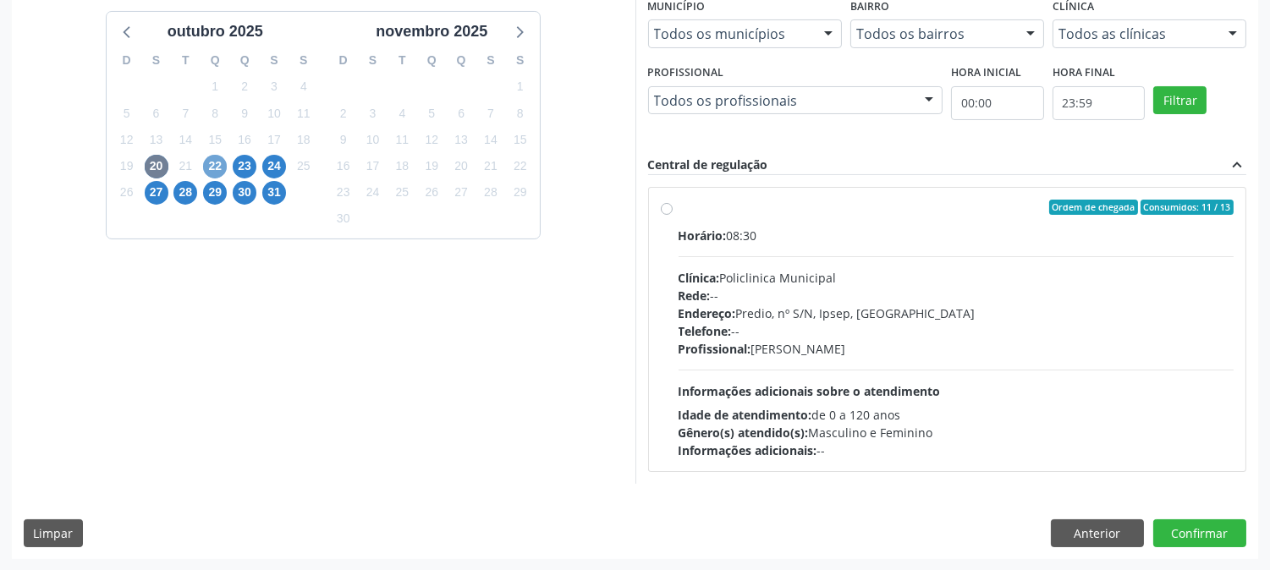
click at [203, 169] on span "22" at bounding box center [215, 167] width 24 height 24
click at [805, 328] on div "Telefone: [PHONE_NUMBER]" at bounding box center [957, 331] width 556 height 18
click at [673, 215] on input "Ordem de chegada Consumidos: 5 / 6 Horário: 07:00 Clínica: Hospital [GEOGRAPHIC…" at bounding box center [667, 207] width 12 height 15
radio input "true"
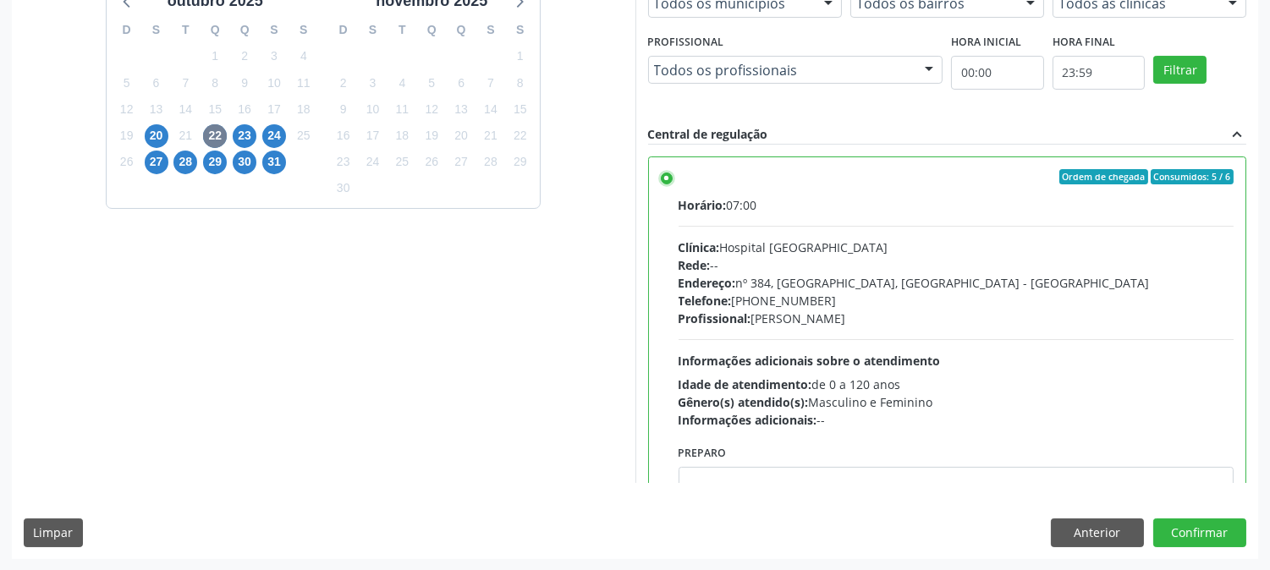
scroll to position [83, 0]
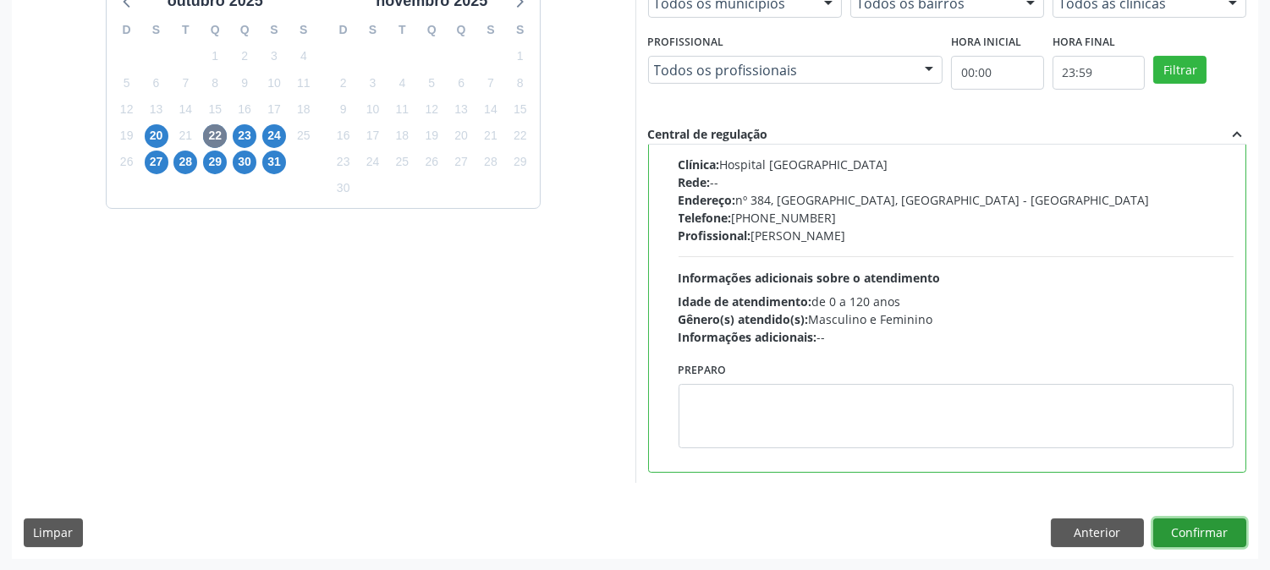
click at [1200, 536] on button "Confirmar" at bounding box center [1199, 533] width 93 height 29
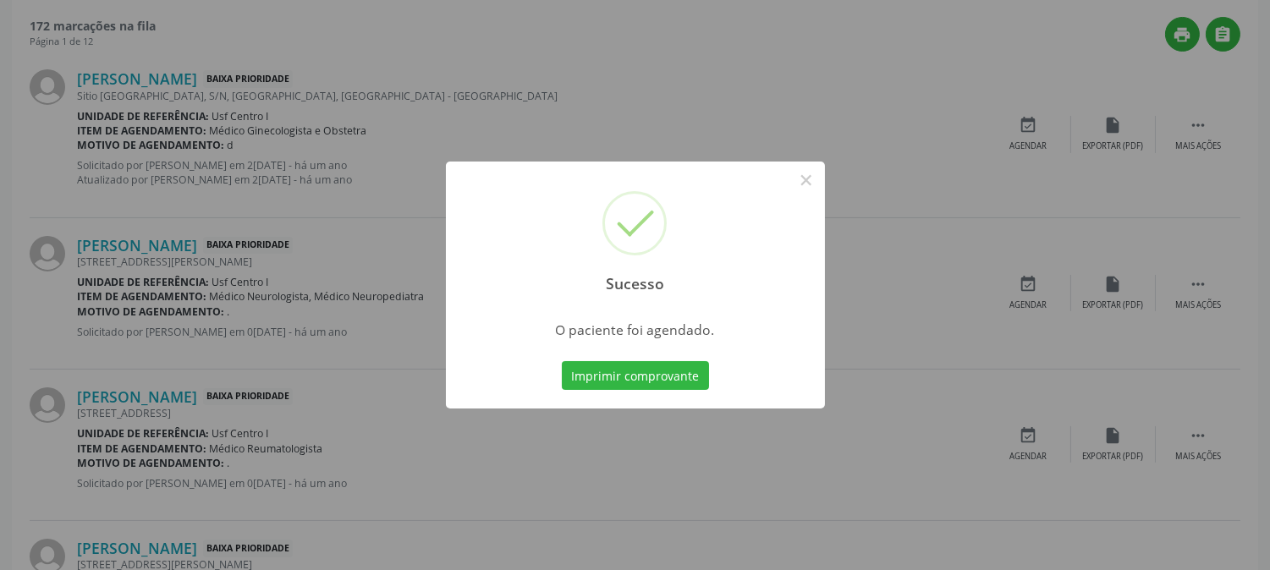
scroll to position [0, 0]
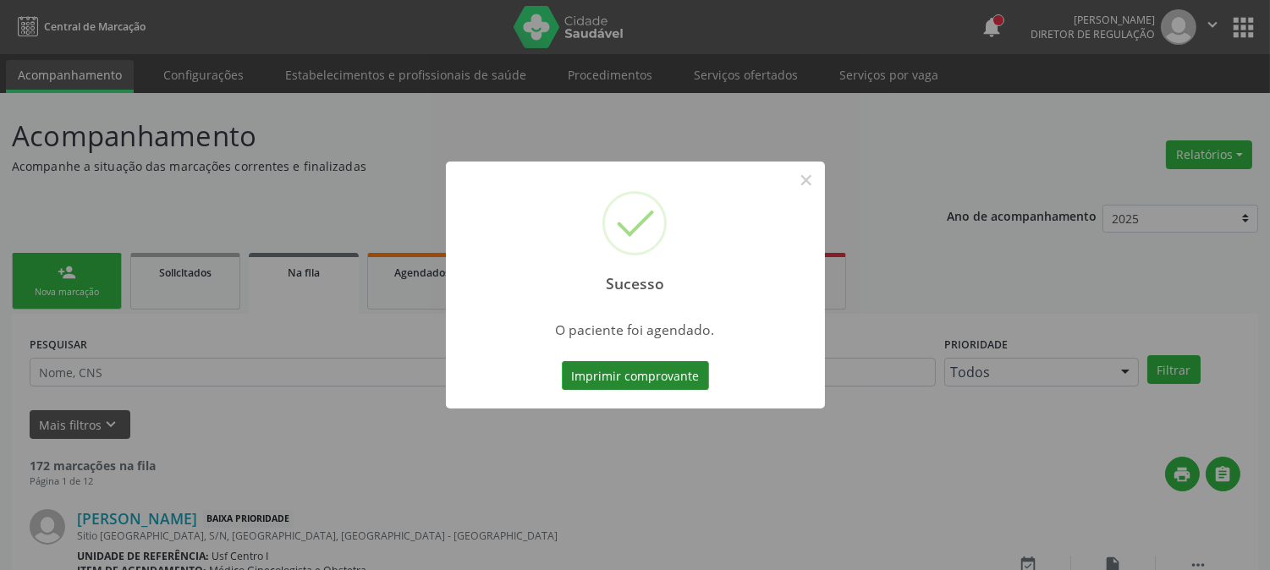
click at [588, 371] on button "Imprimir comprovante" at bounding box center [635, 375] width 147 height 29
